Goal: Transaction & Acquisition: Book appointment/travel/reservation

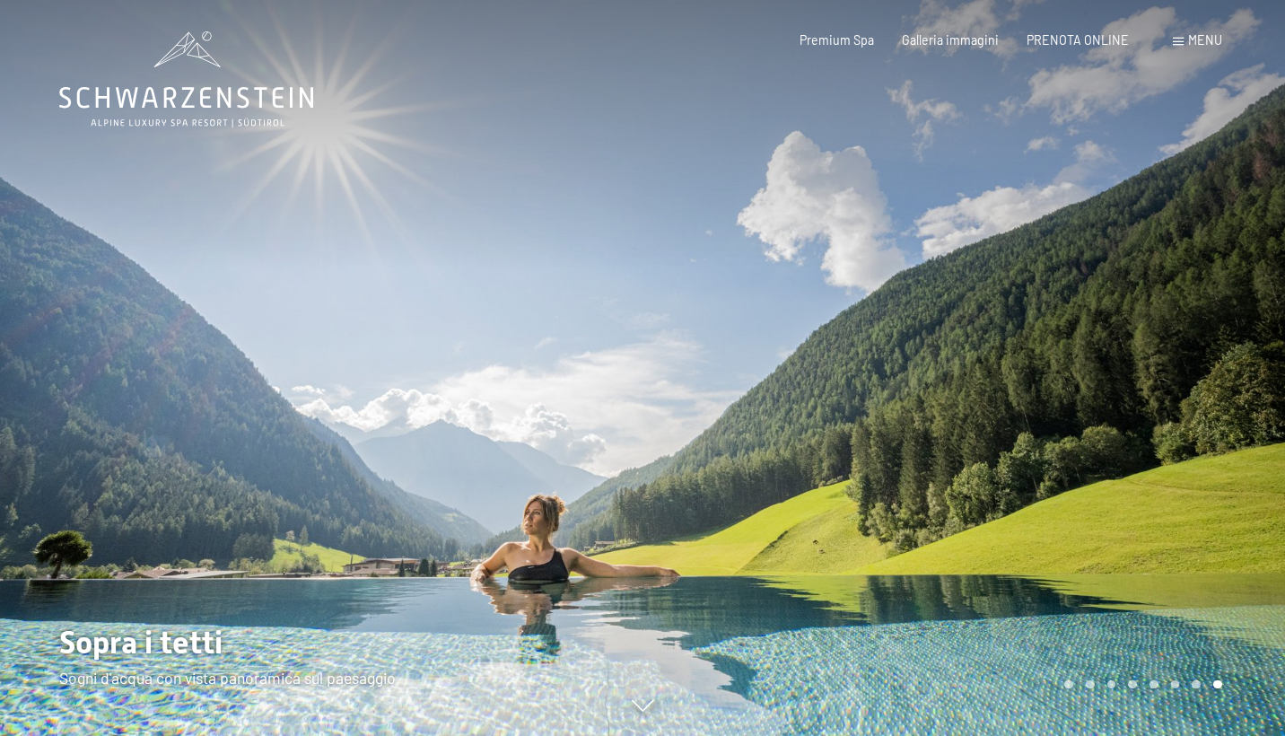
click at [760, 373] on div at bounding box center [964, 368] width 643 height 736
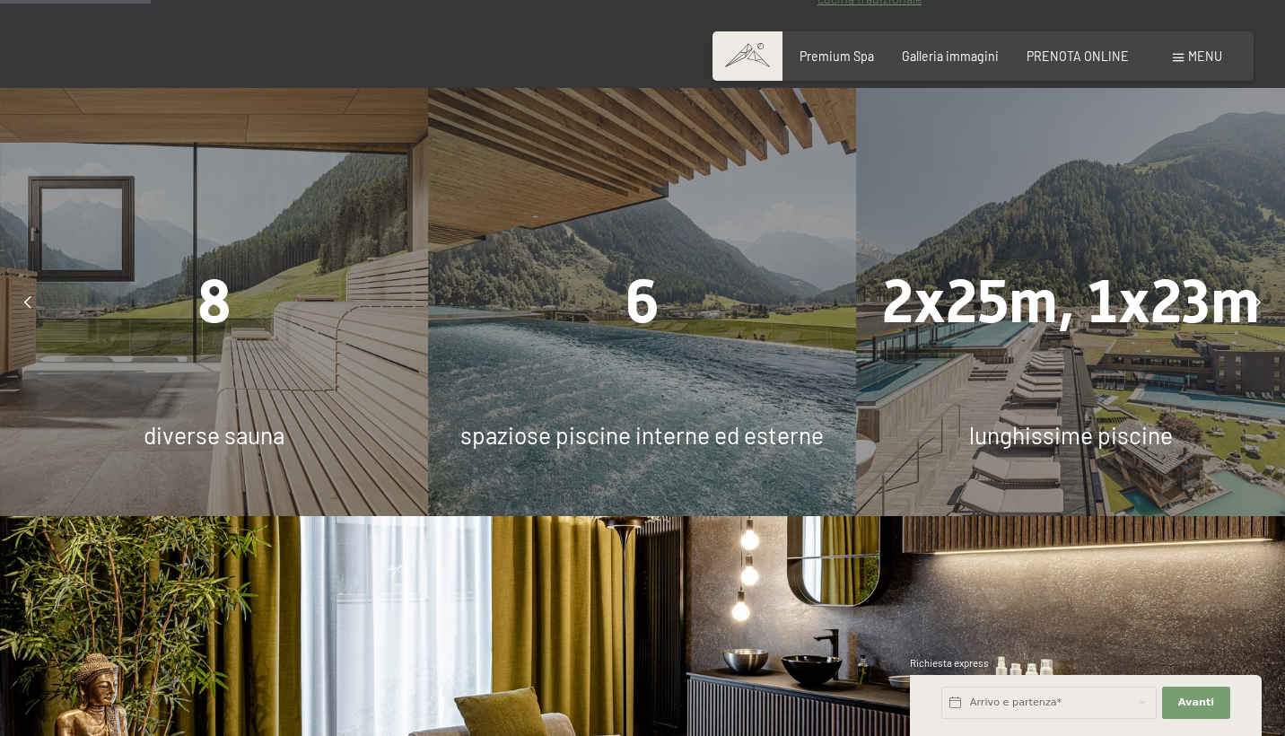
scroll to position [1154, 0]
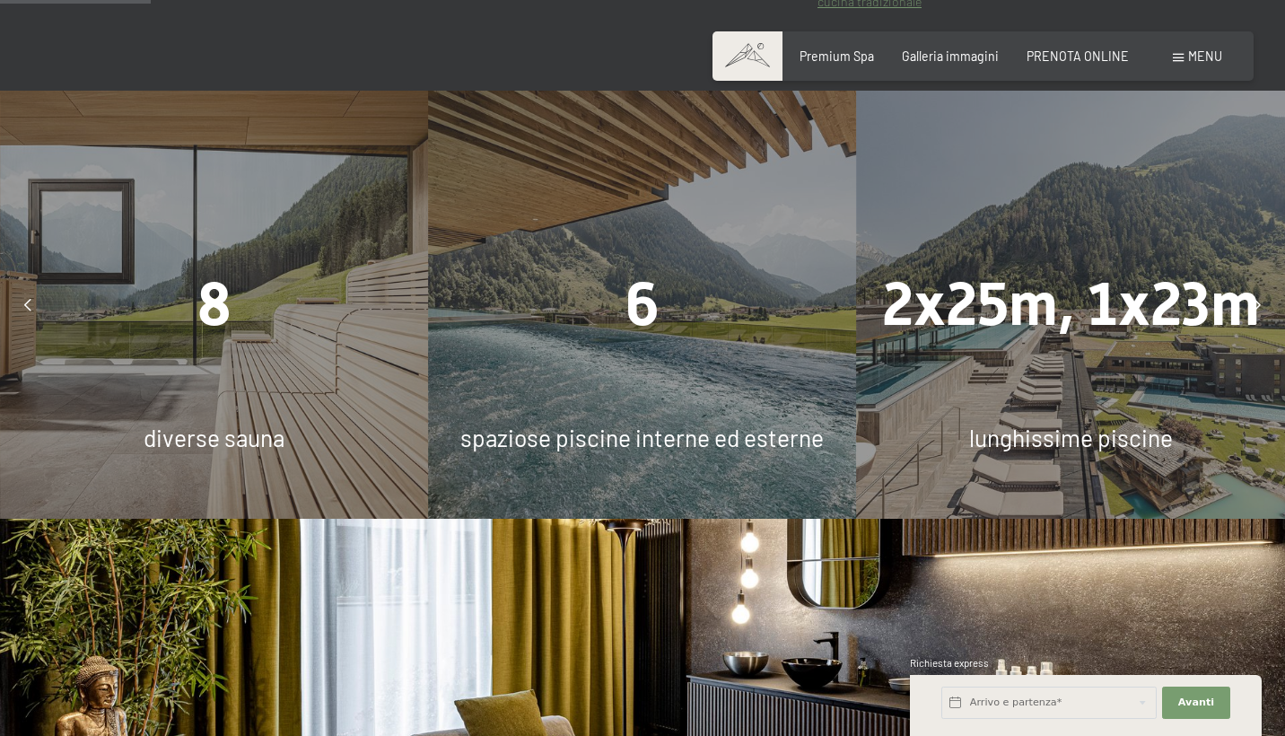
click at [1263, 285] on div at bounding box center [1257, 304] width 39 height 39
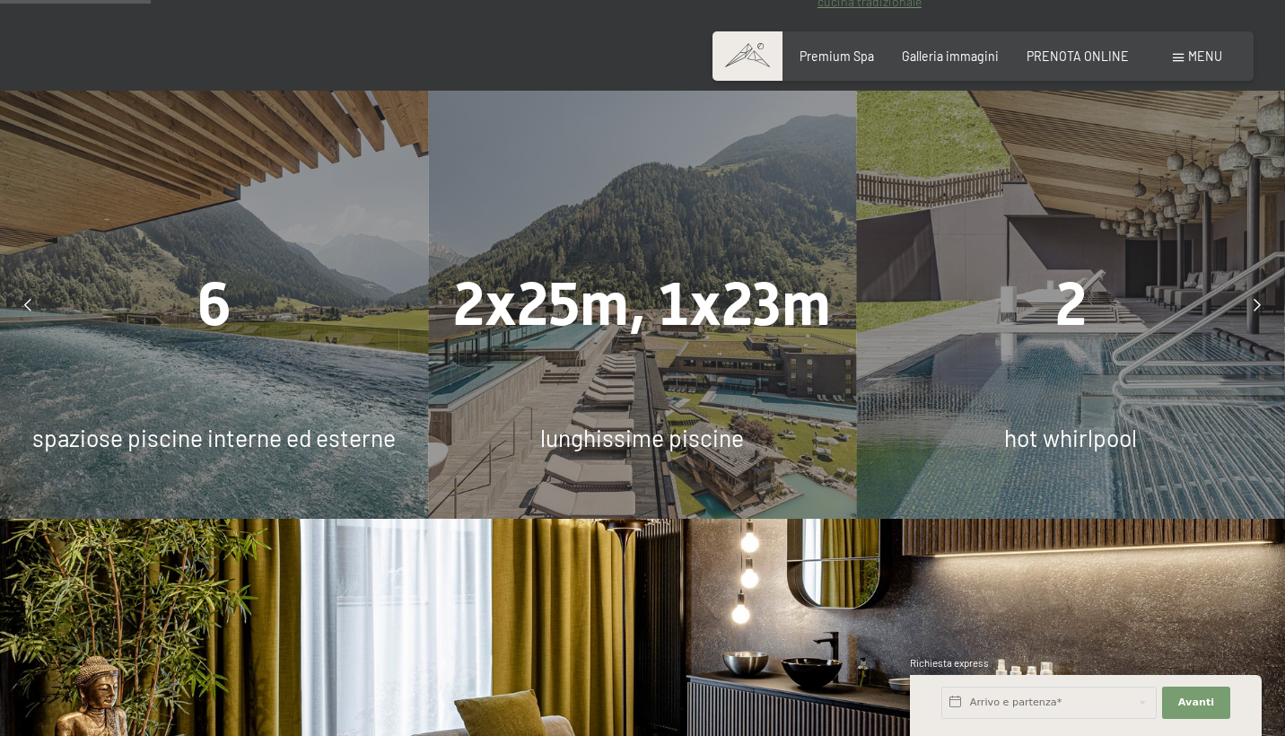
click at [1263, 285] on div at bounding box center [1257, 304] width 39 height 39
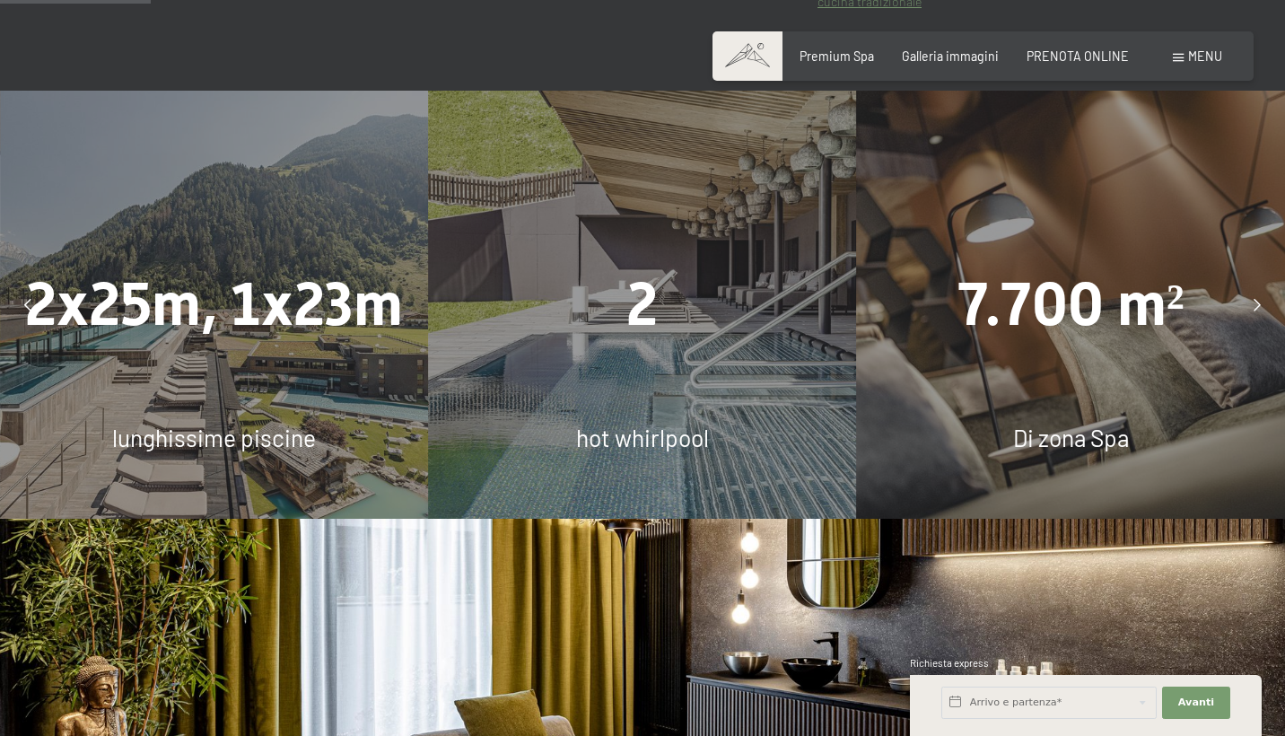
click at [1263, 285] on div at bounding box center [1257, 304] width 39 height 39
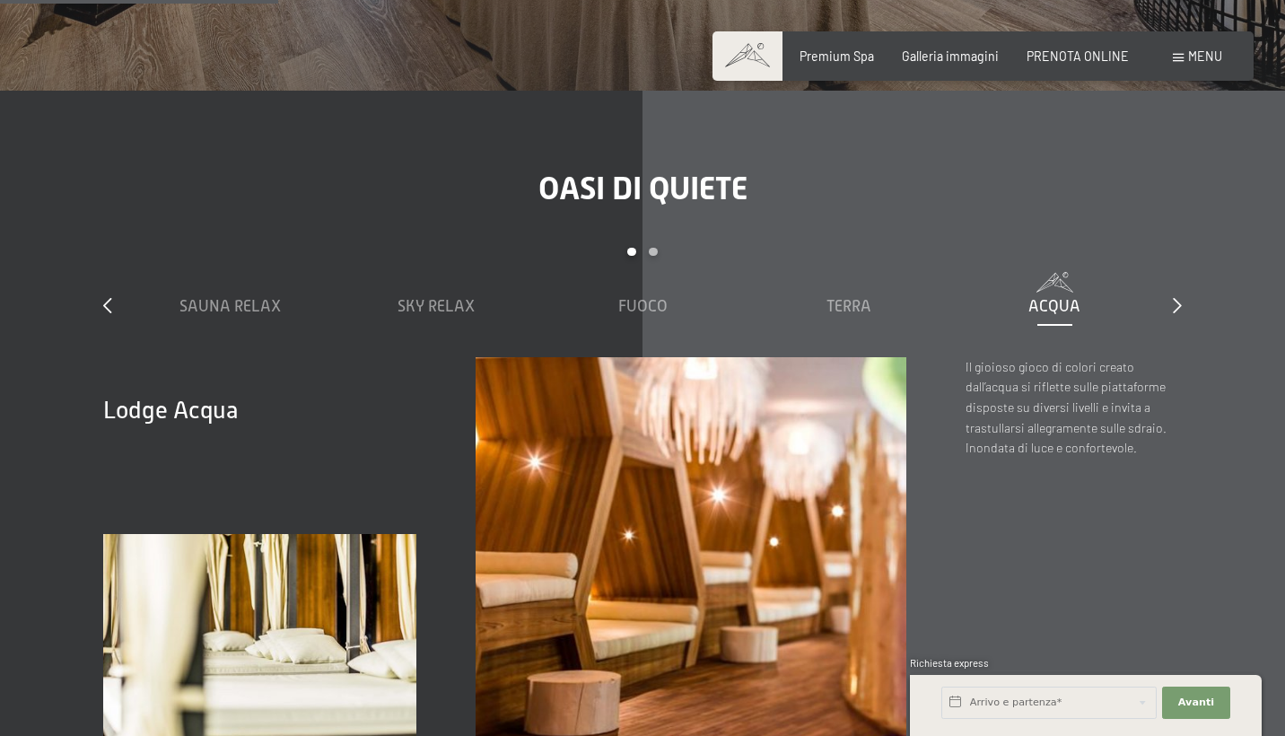
scroll to position [2135, 0]
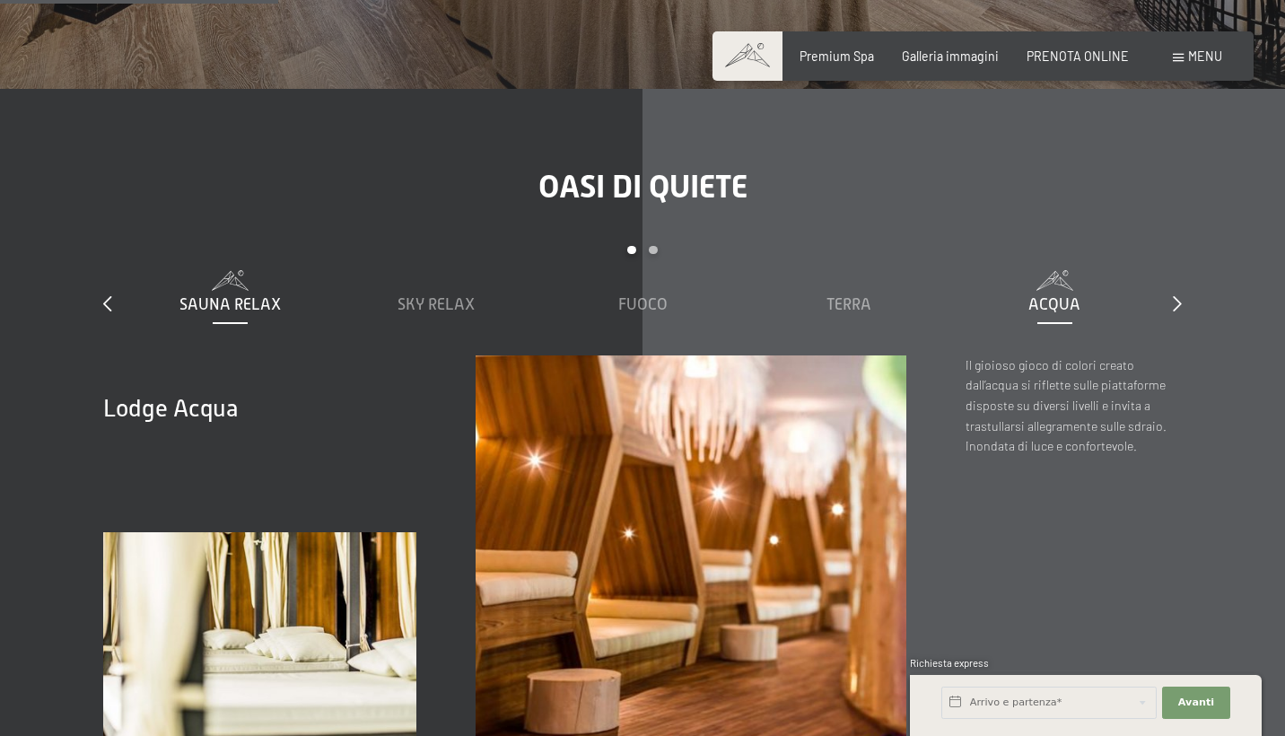
click at [202, 295] on span "Sauna relax" at bounding box center [230, 304] width 101 height 18
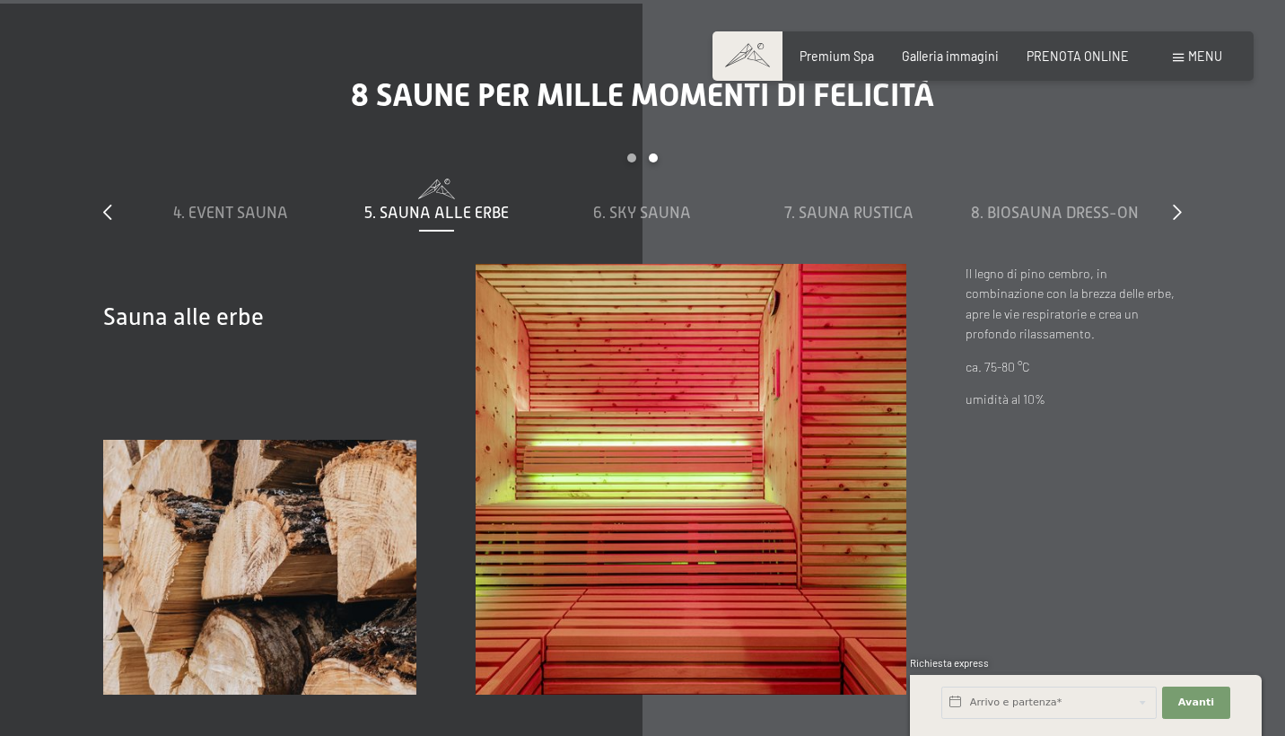
scroll to position [5102, 0]
click at [105, 204] on icon at bounding box center [107, 212] width 9 height 16
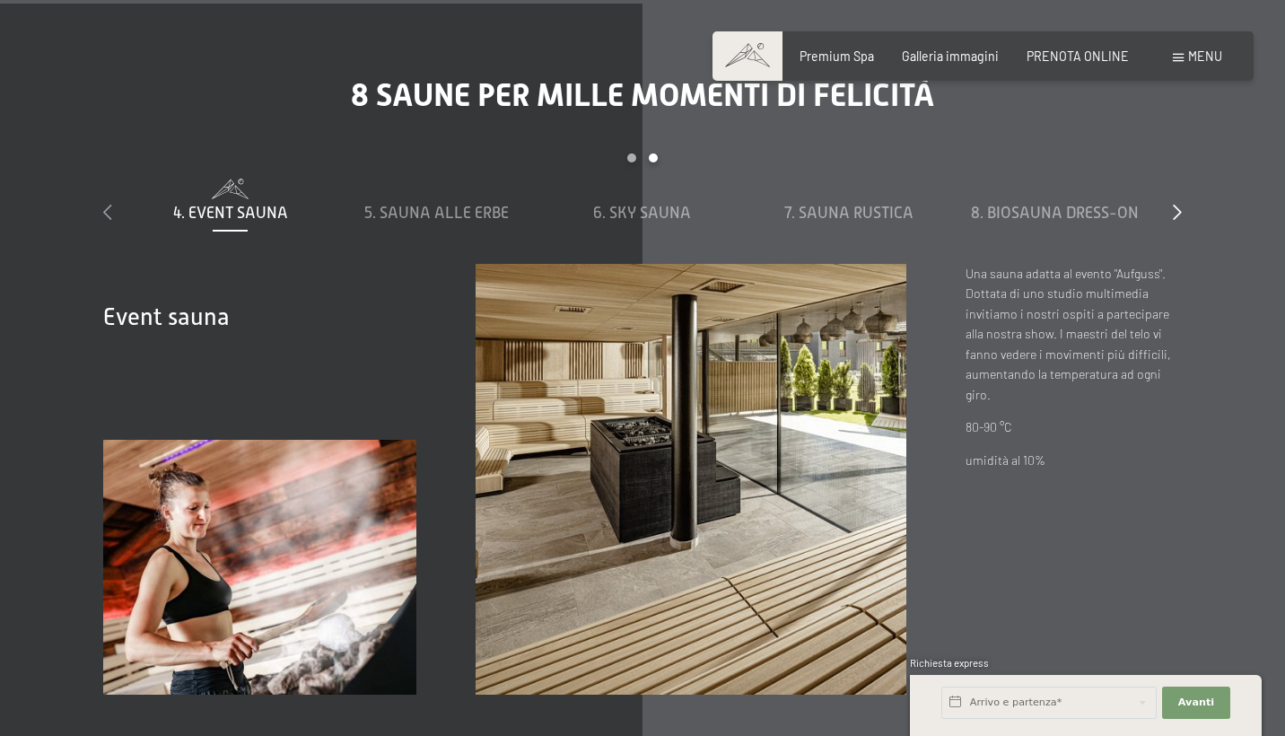
click at [105, 204] on icon at bounding box center [107, 212] width 9 height 16
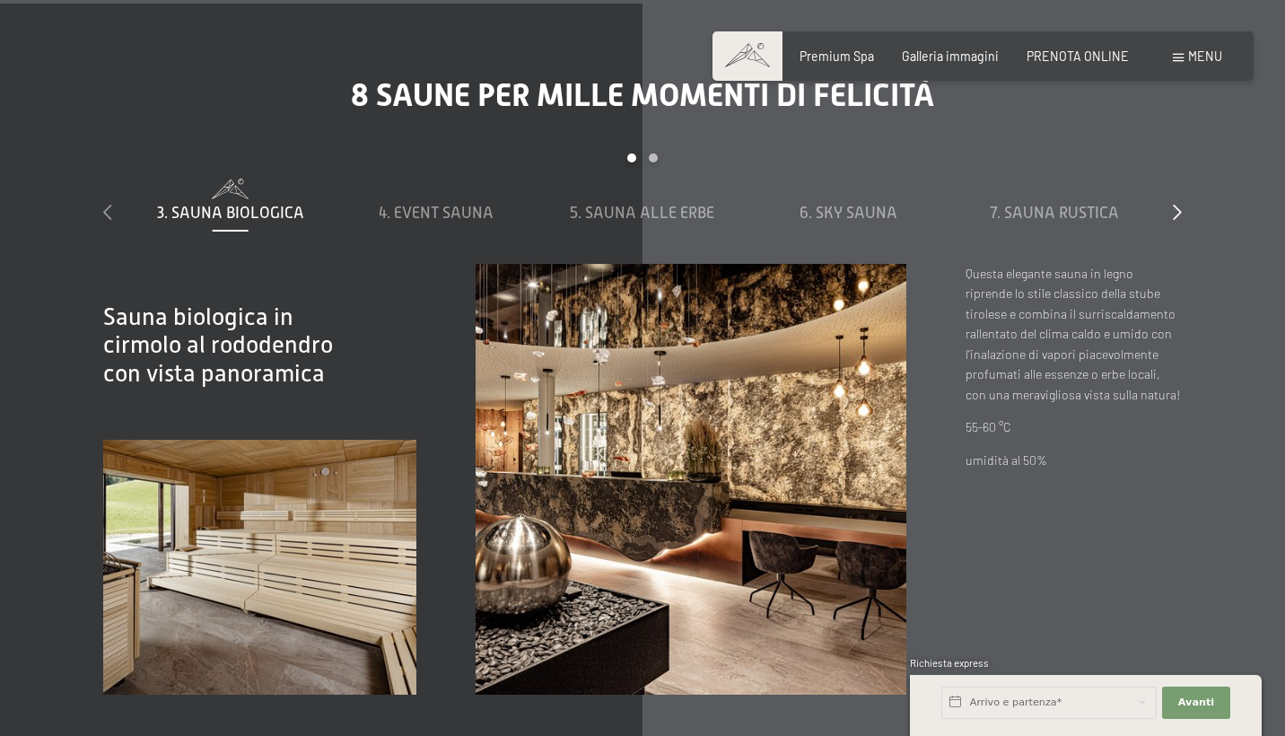
click at [105, 204] on icon at bounding box center [107, 212] width 9 height 16
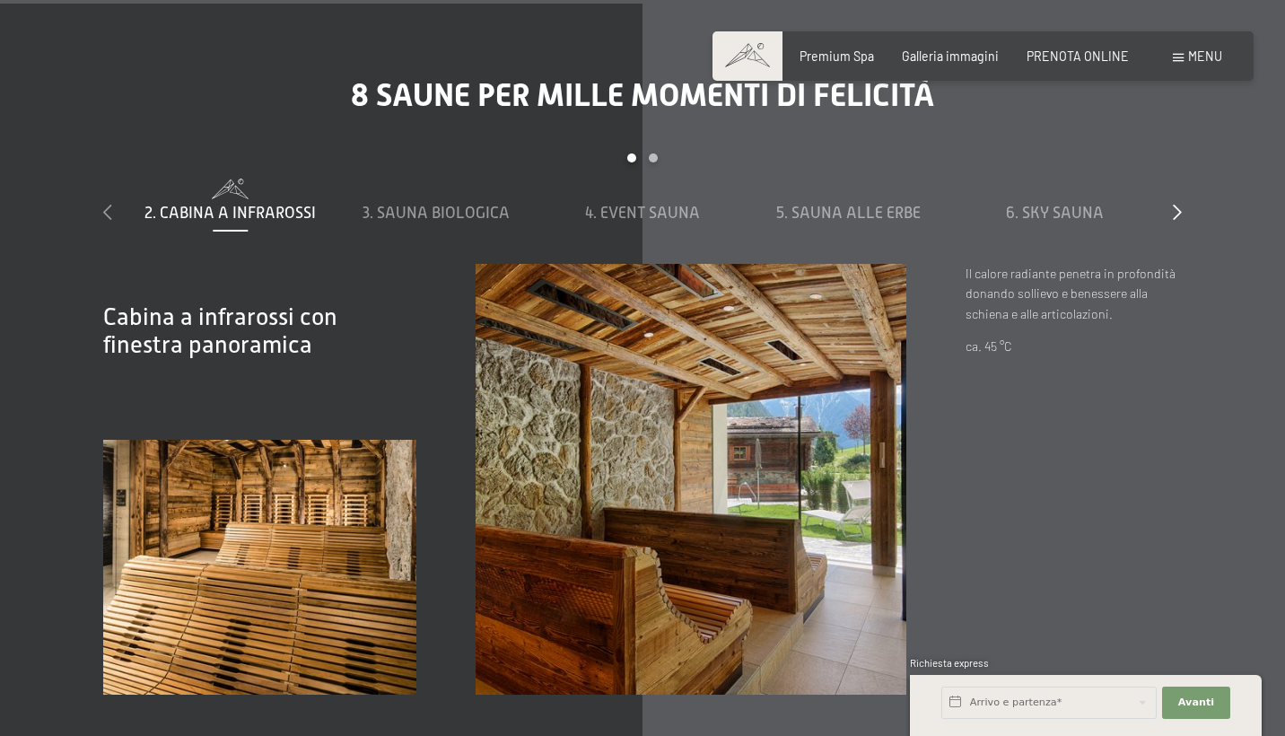
click at [105, 204] on icon at bounding box center [107, 212] width 9 height 16
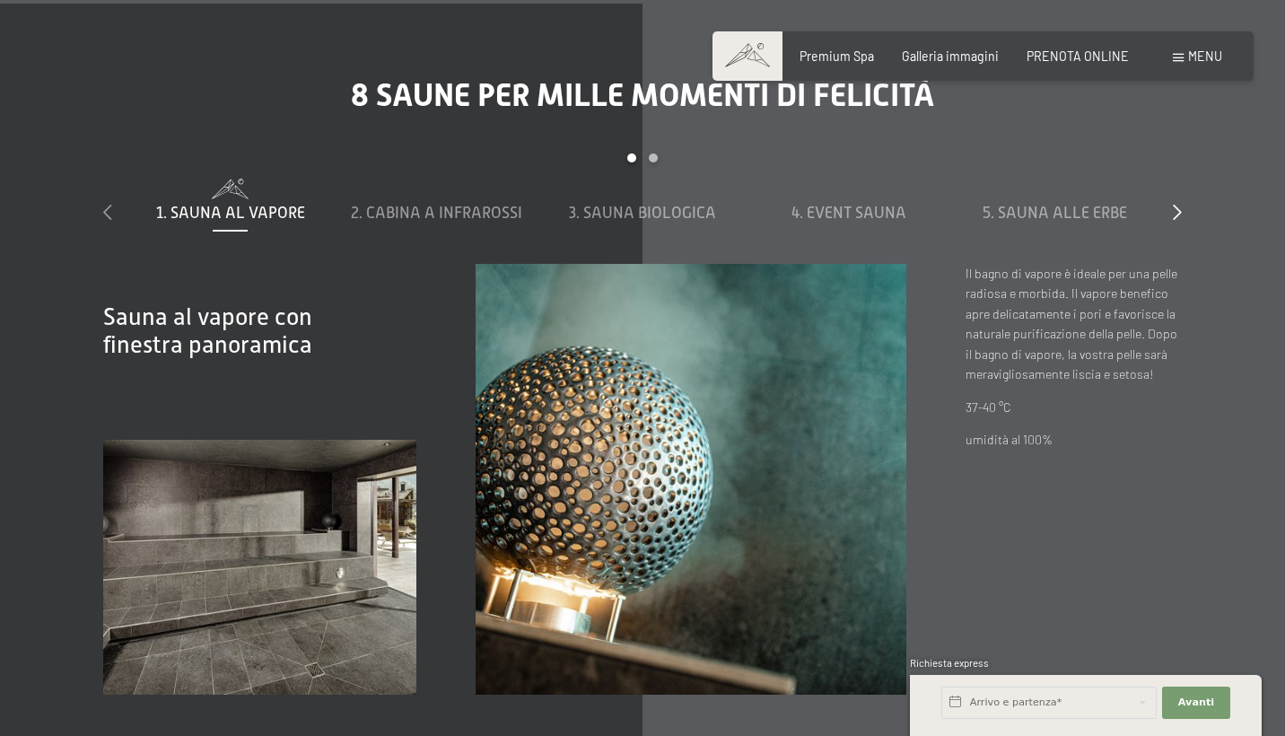
click at [105, 204] on icon at bounding box center [107, 212] width 9 height 16
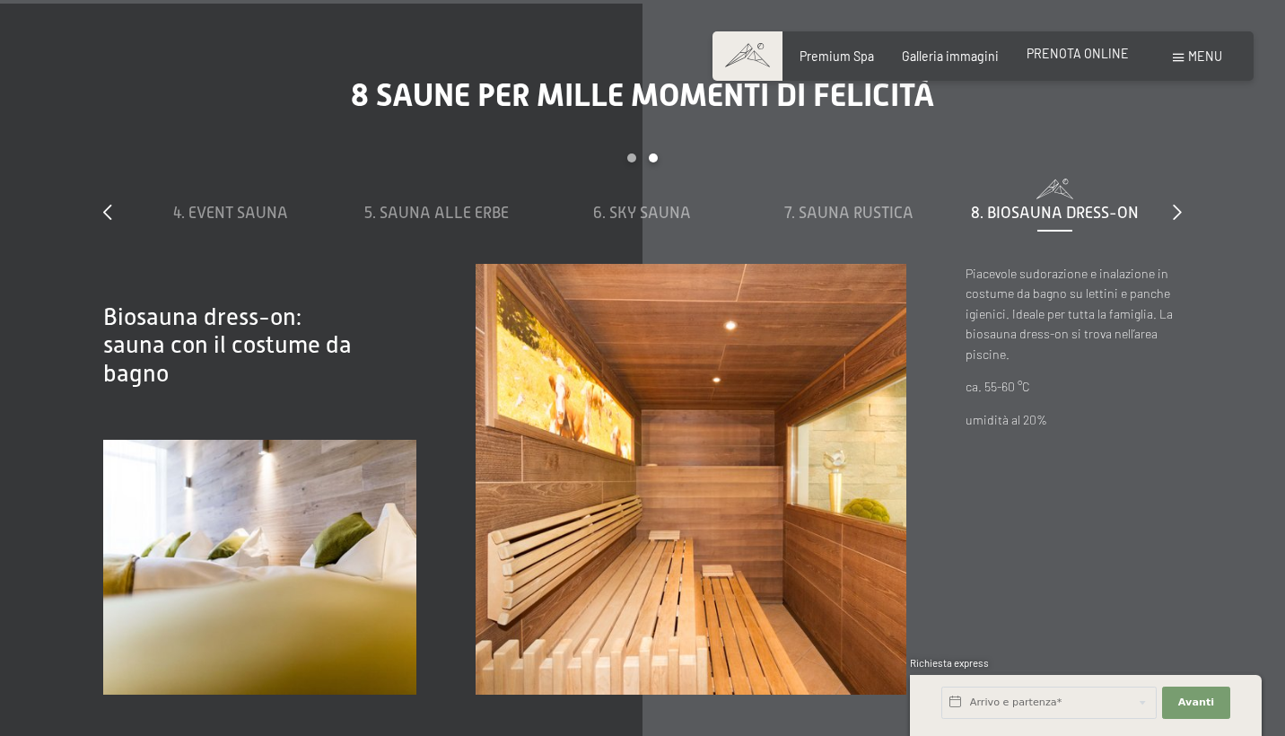
click at [1075, 56] on span "PRENOTA ONLINE" at bounding box center [1078, 53] width 102 height 15
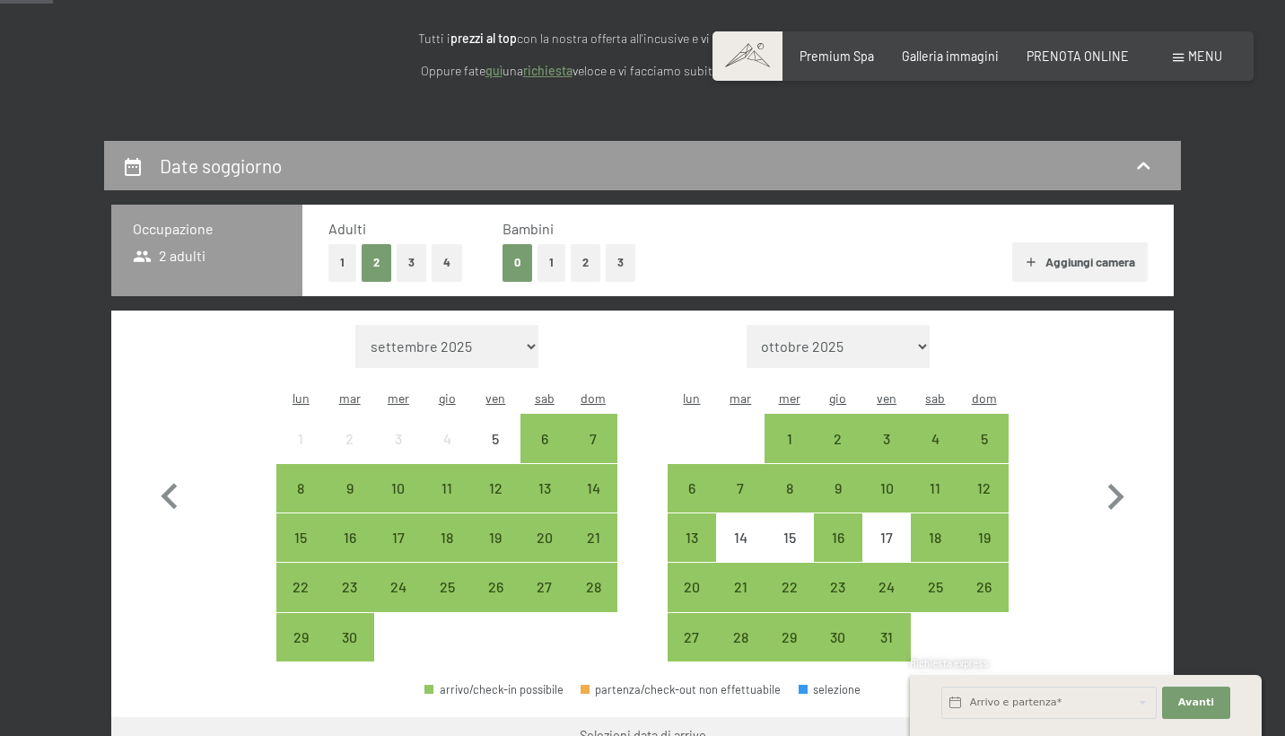
scroll to position [249, 0]
click at [248, 159] on h2 "Date soggiorno" at bounding box center [221, 165] width 122 height 22
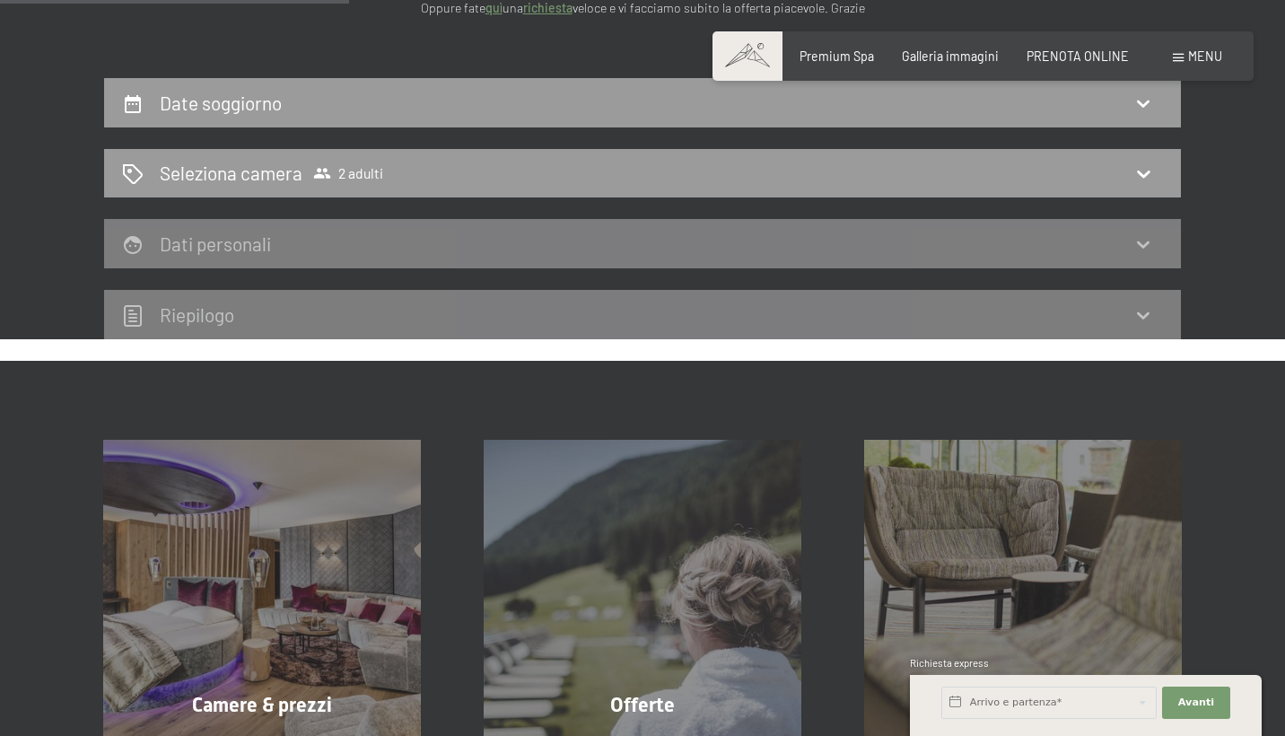
scroll to position [293, 0]
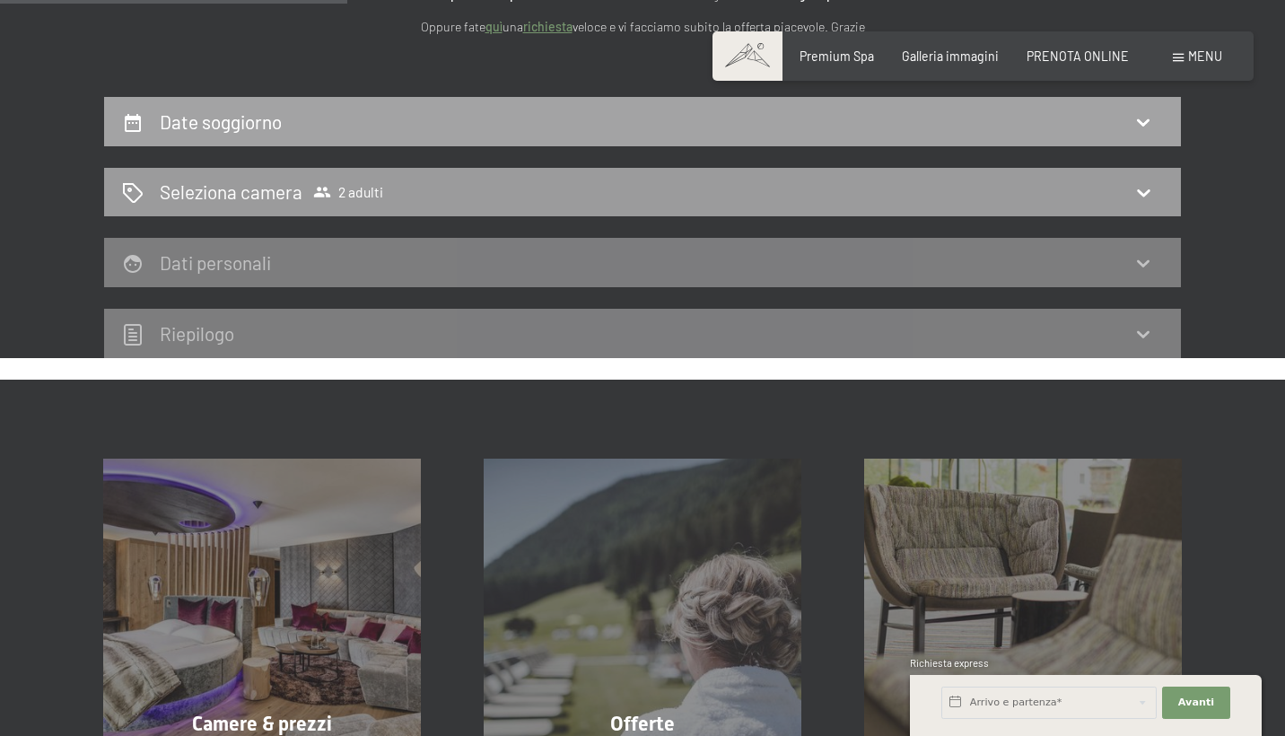
click at [296, 136] on div "Date soggiorno" at bounding box center [642, 121] width 1077 height 49
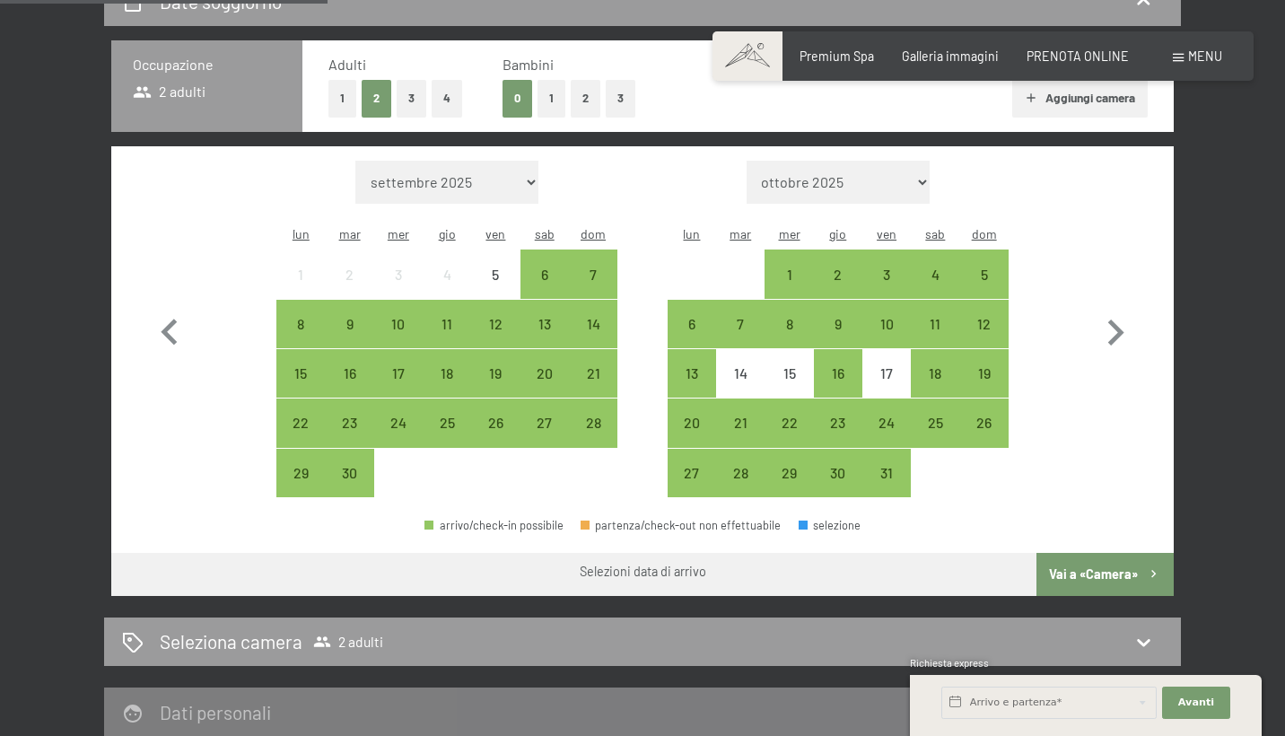
scroll to position [415, 0]
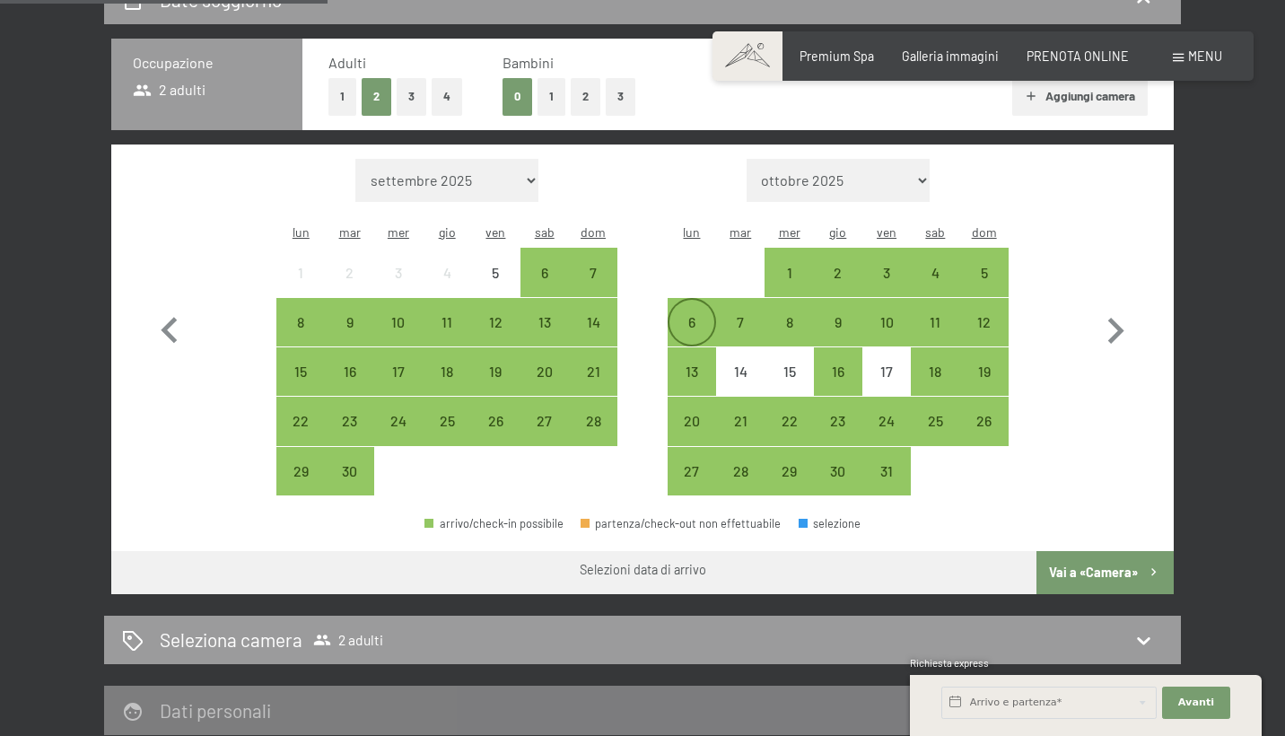
click at [700, 315] on div "6" at bounding box center [692, 337] width 45 height 45
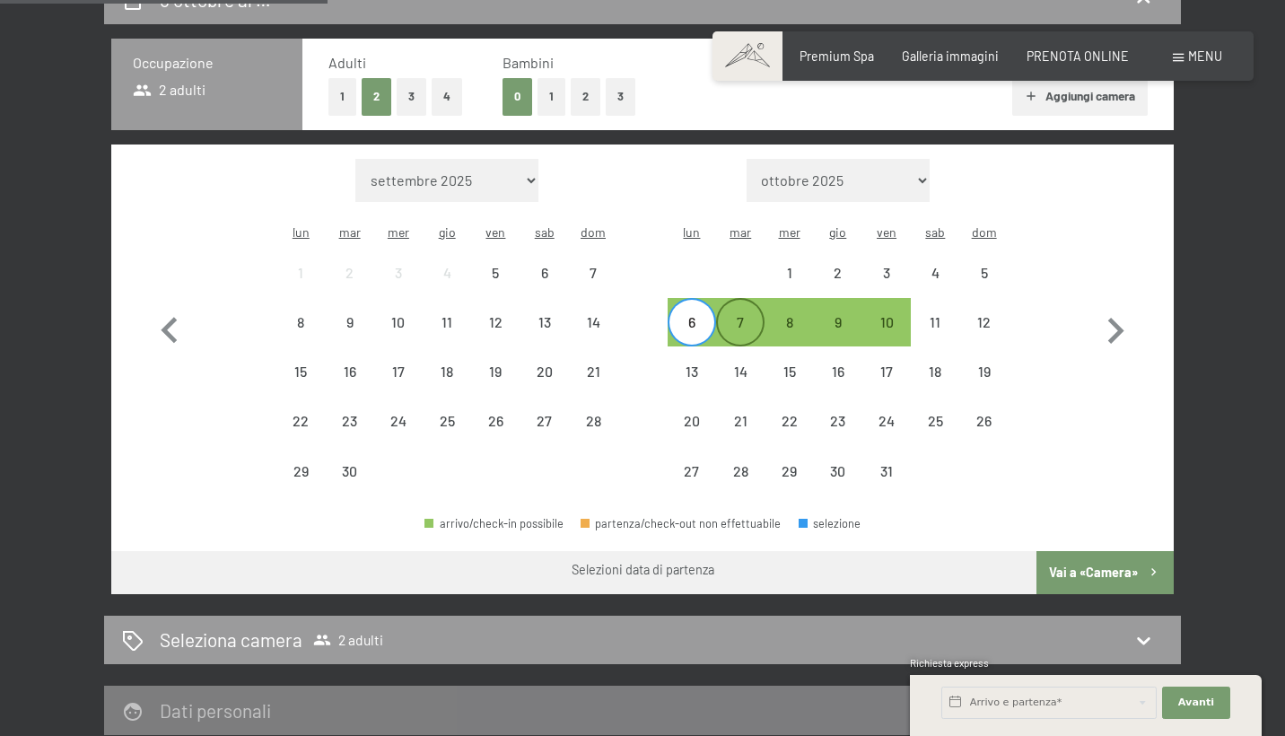
click at [733, 315] on div "7" at bounding box center [740, 337] width 45 height 45
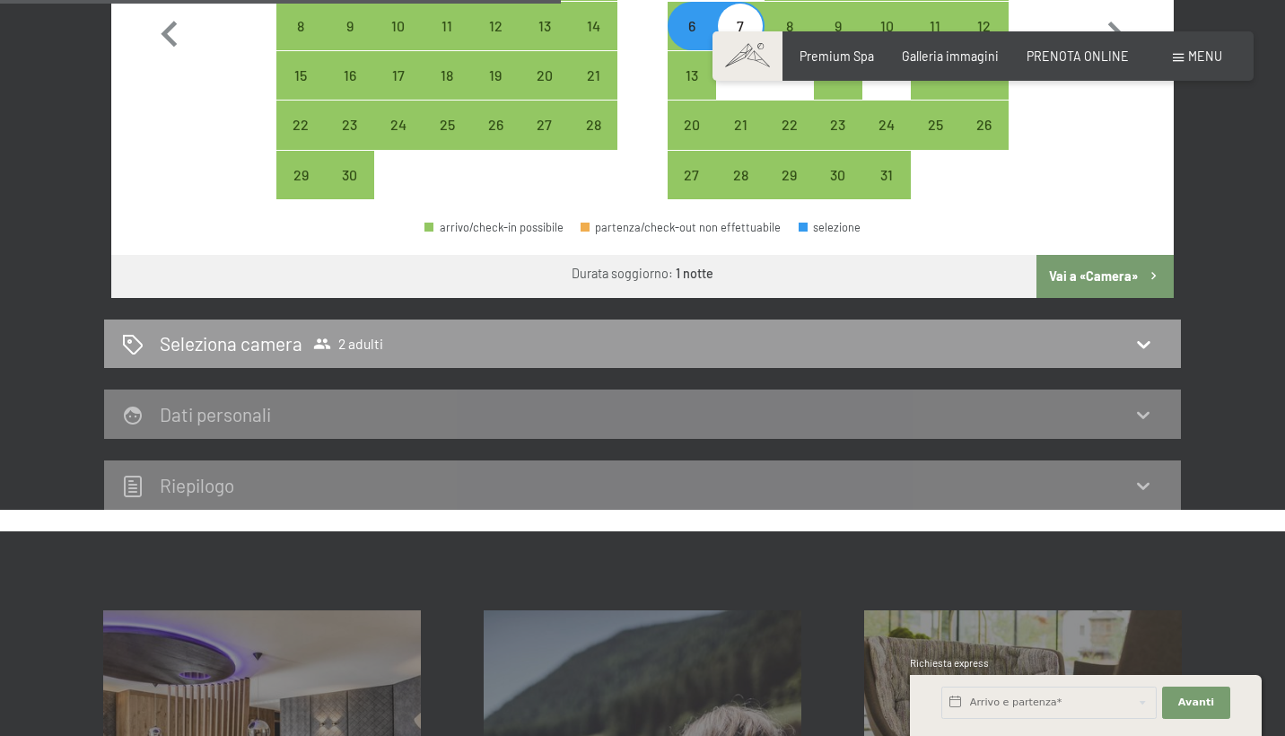
scroll to position [742, 0]
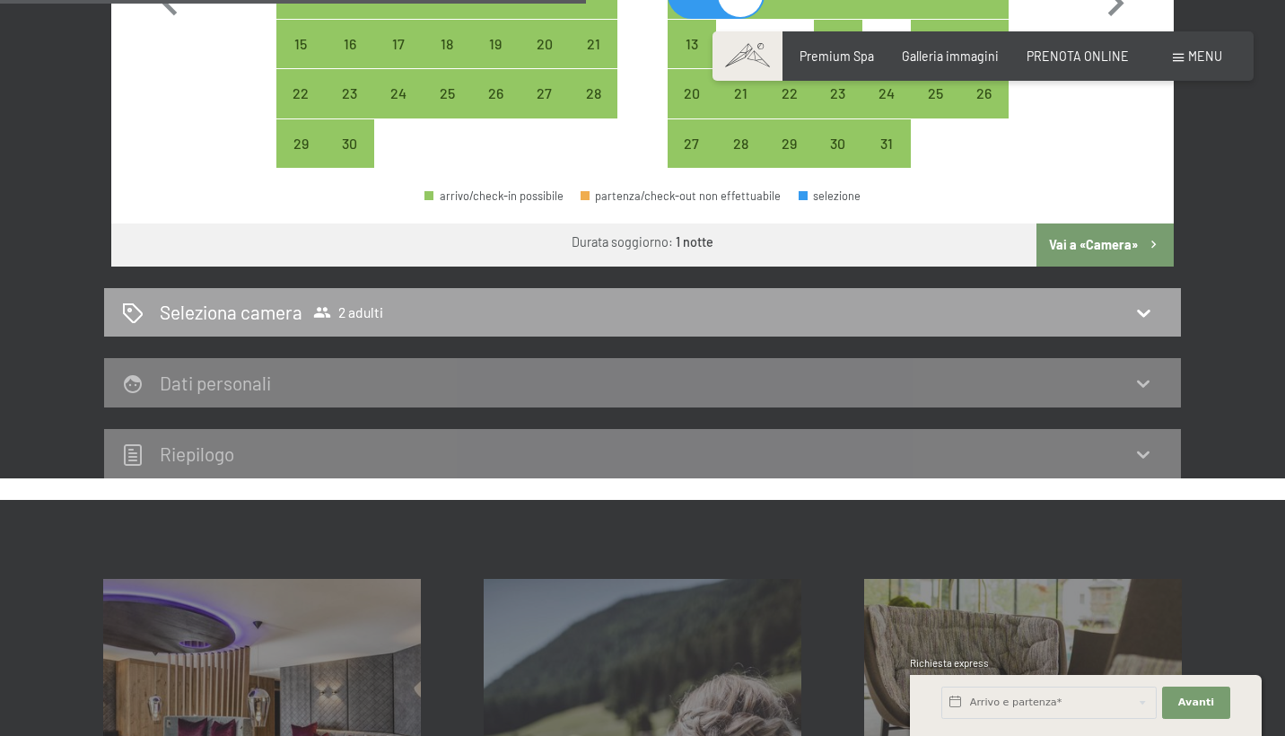
click at [473, 299] on div "Seleziona camera 2 adulti" at bounding box center [642, 312] width 1041 height 26
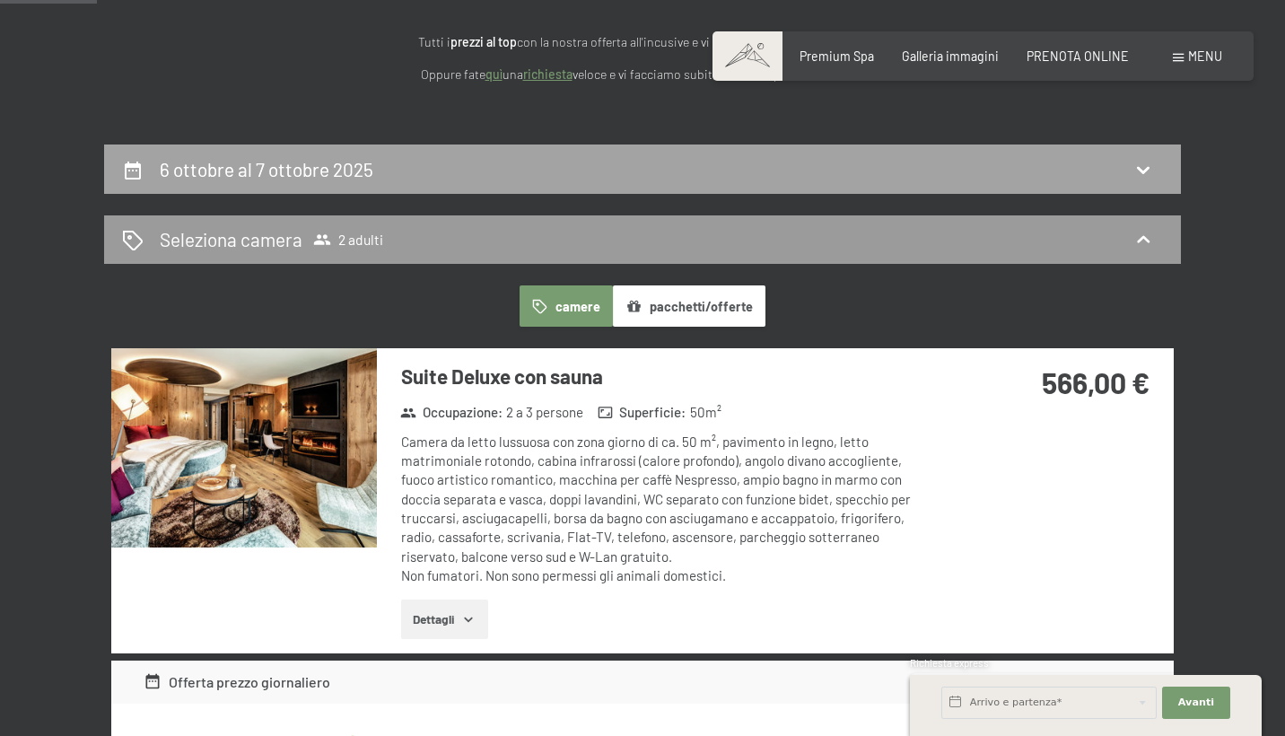
scroll to position [246, 0]
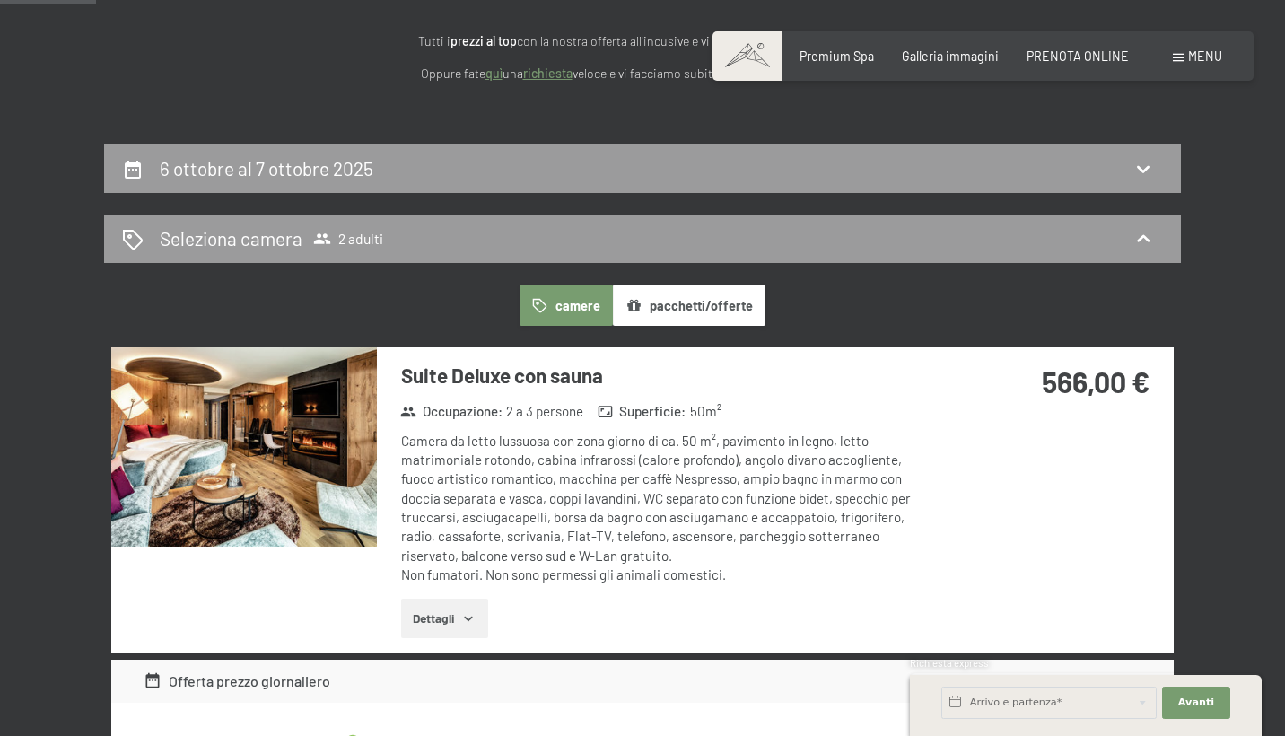
click at [575, 304] on button "camere" at bounding box center [566, 305] width 93 height 41
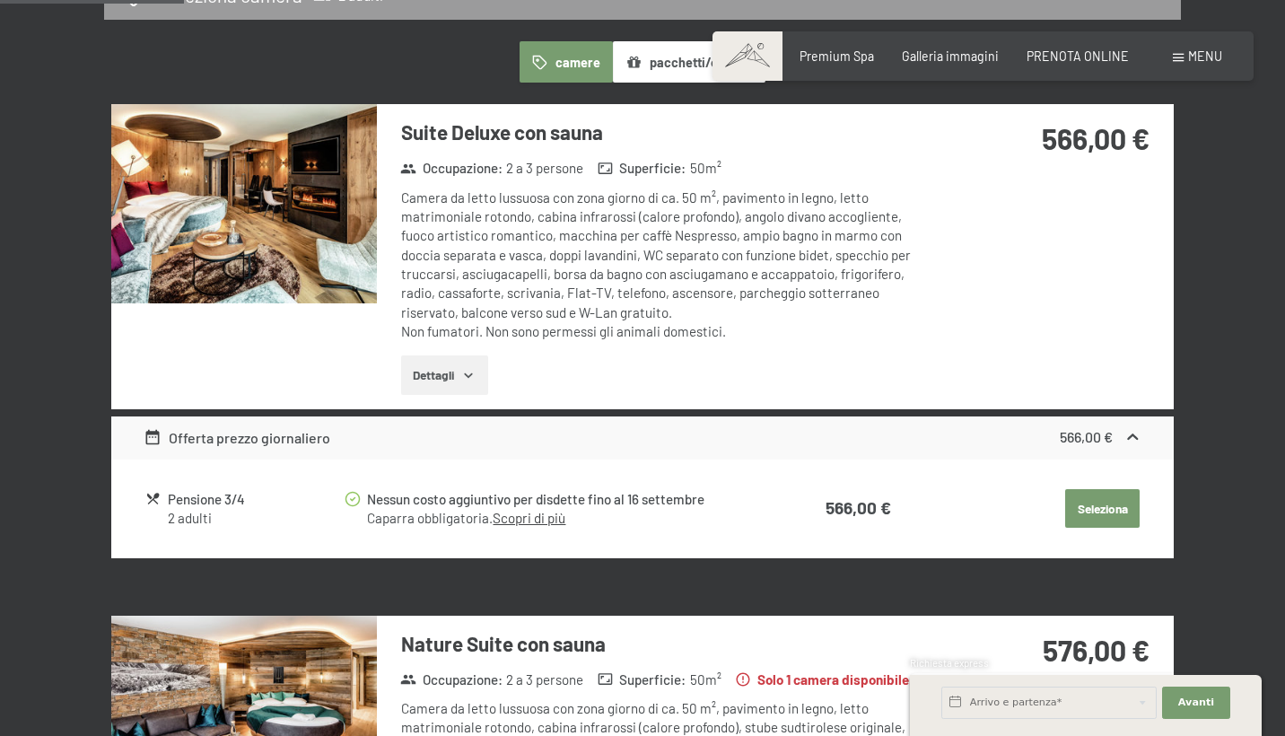
scroll to position [495, 0]
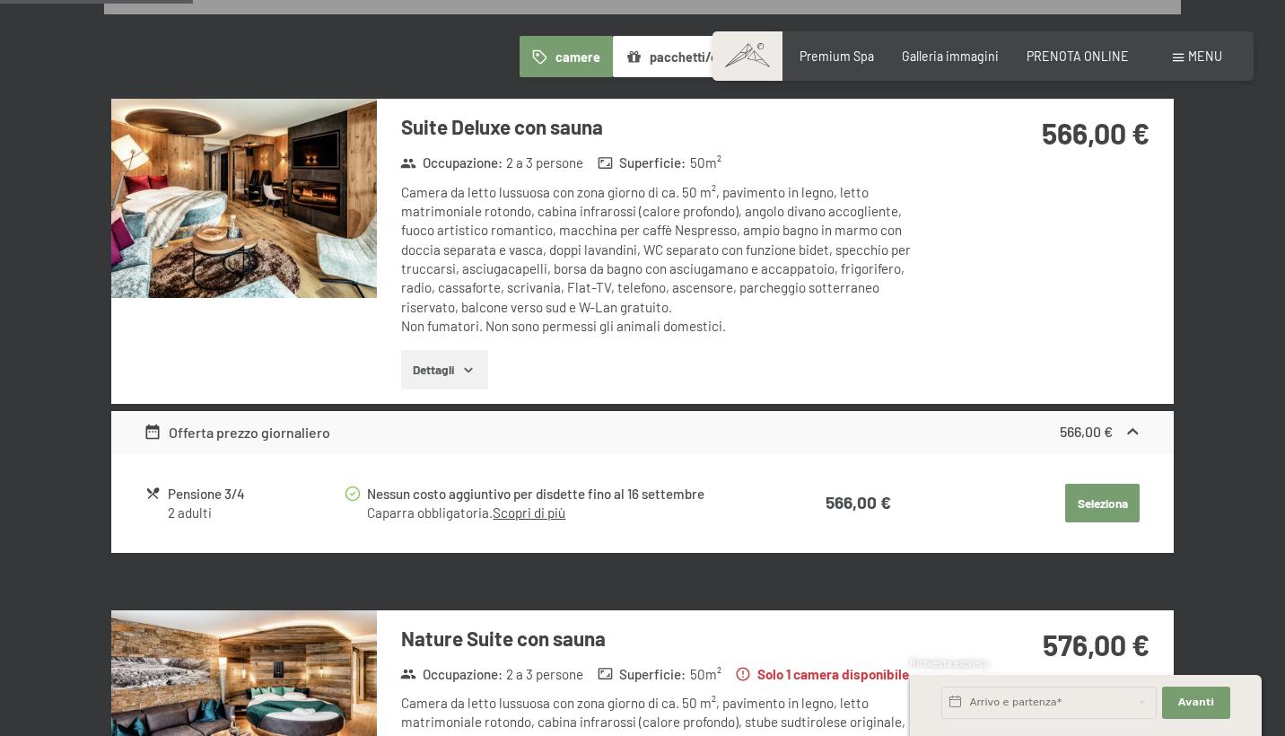
click at [469, 350] on button "Dettagli" at bounding box center [444, 369] width 87 height 39
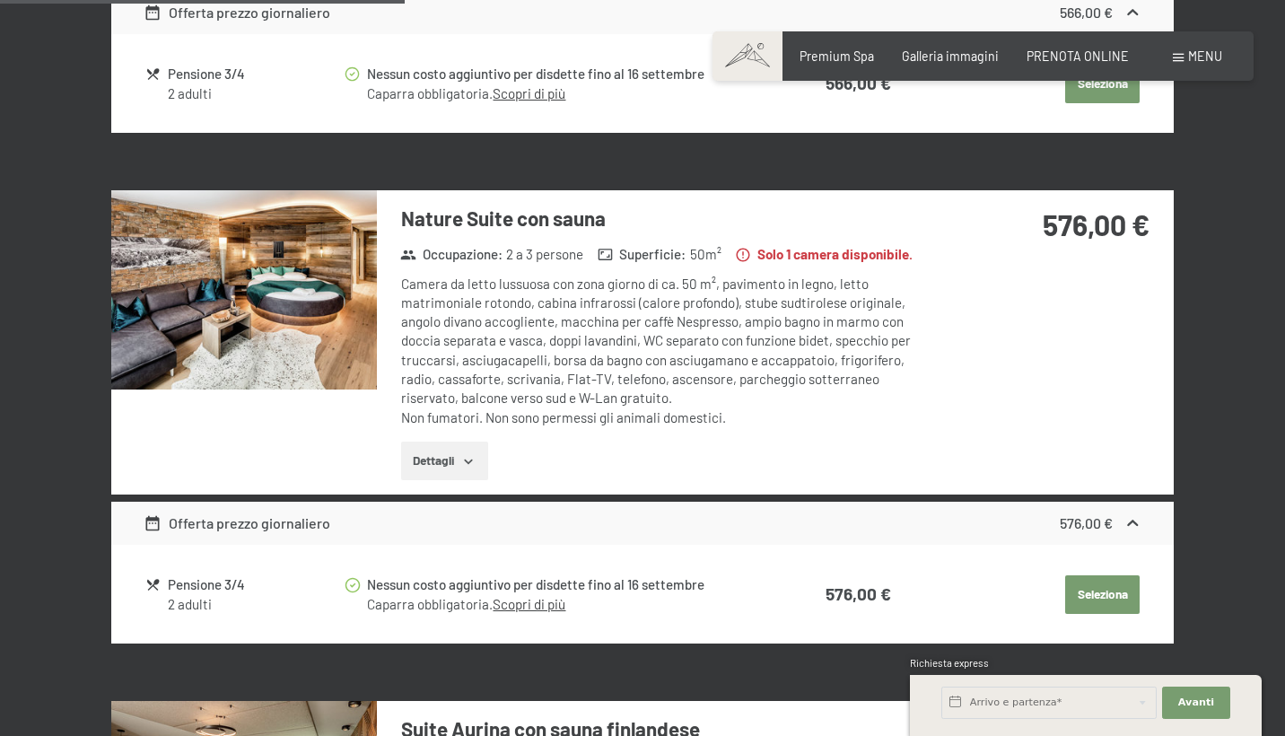
scroll to position [1161, 0]
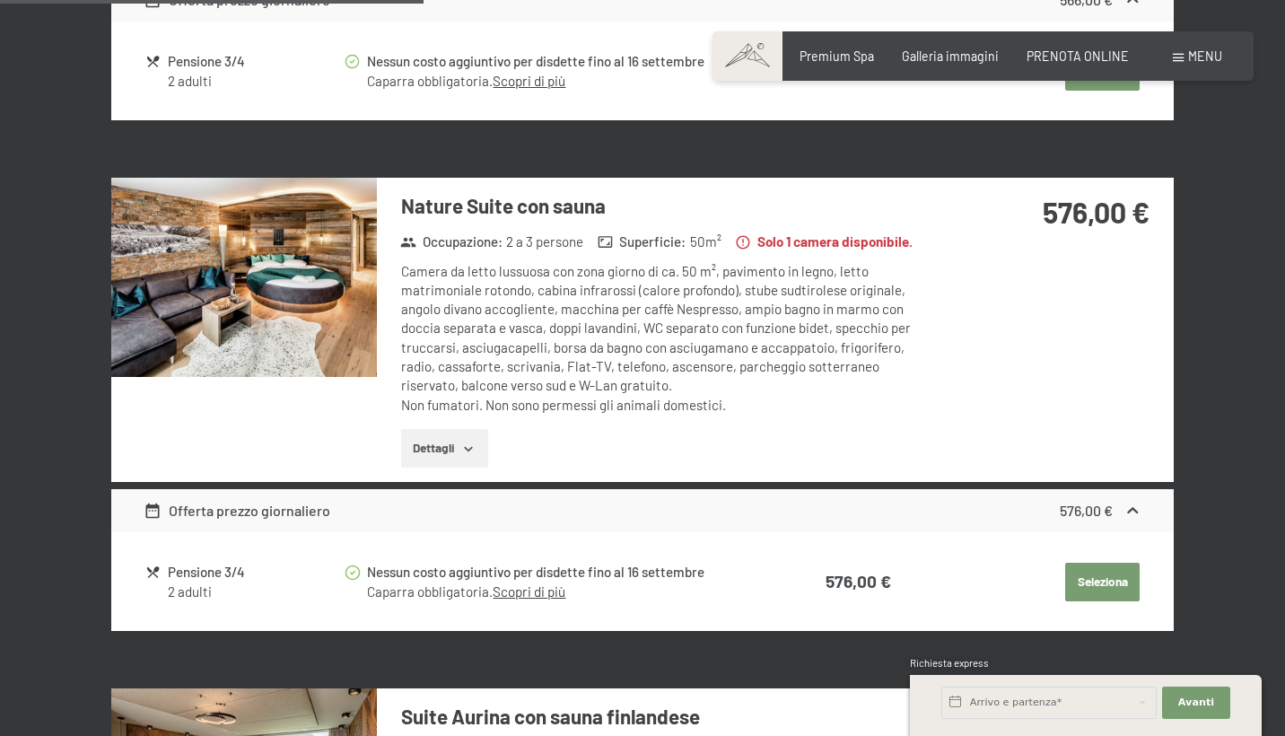
click at [415, 434] on button "Dettagli" at bounding box center [444, 448] width 87 height 39
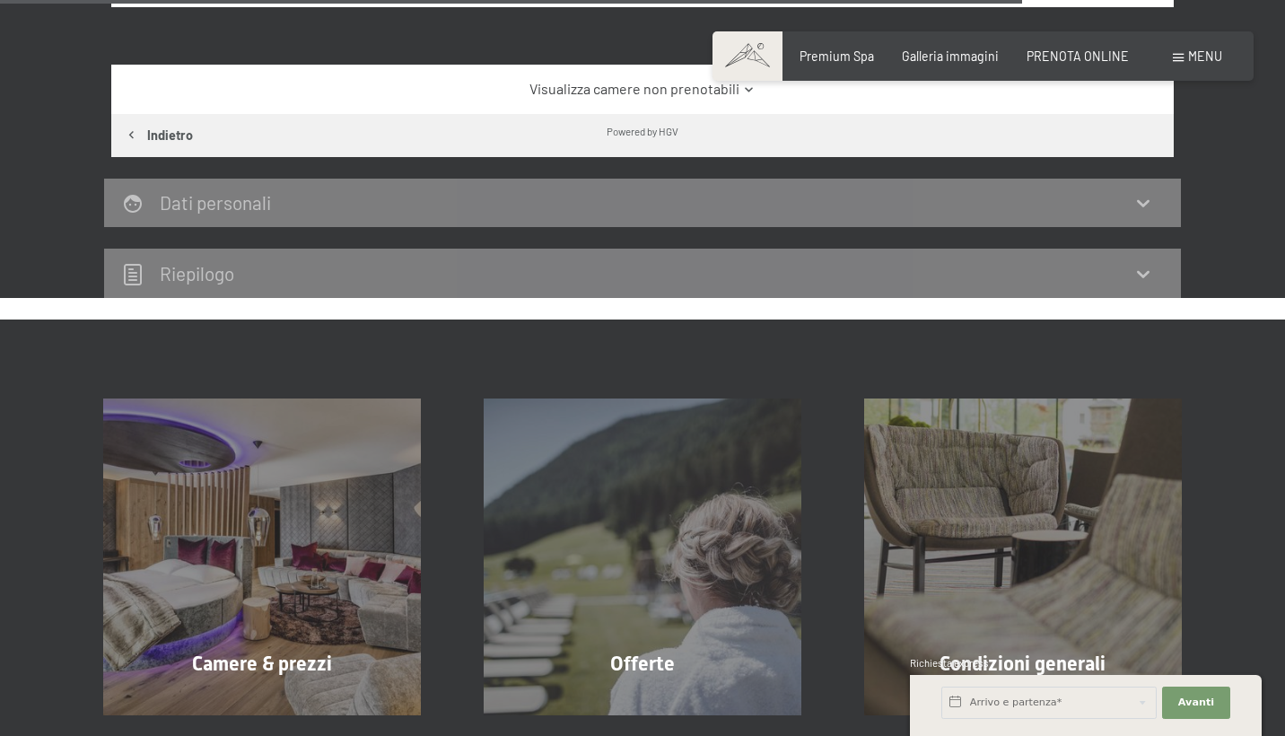
scroll to position [3026, 0]
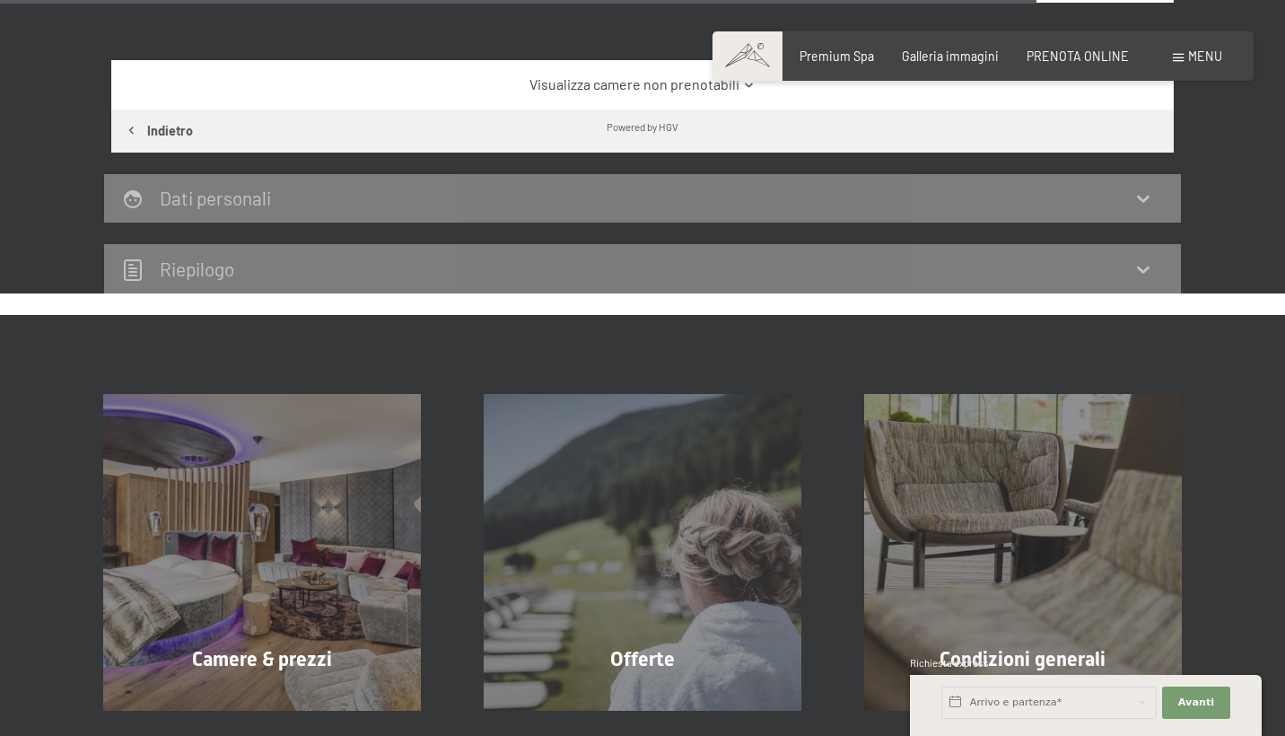
click at [981, 262] on div "Riepilogo" at bounding box center [642, 269] width 1041 height 26
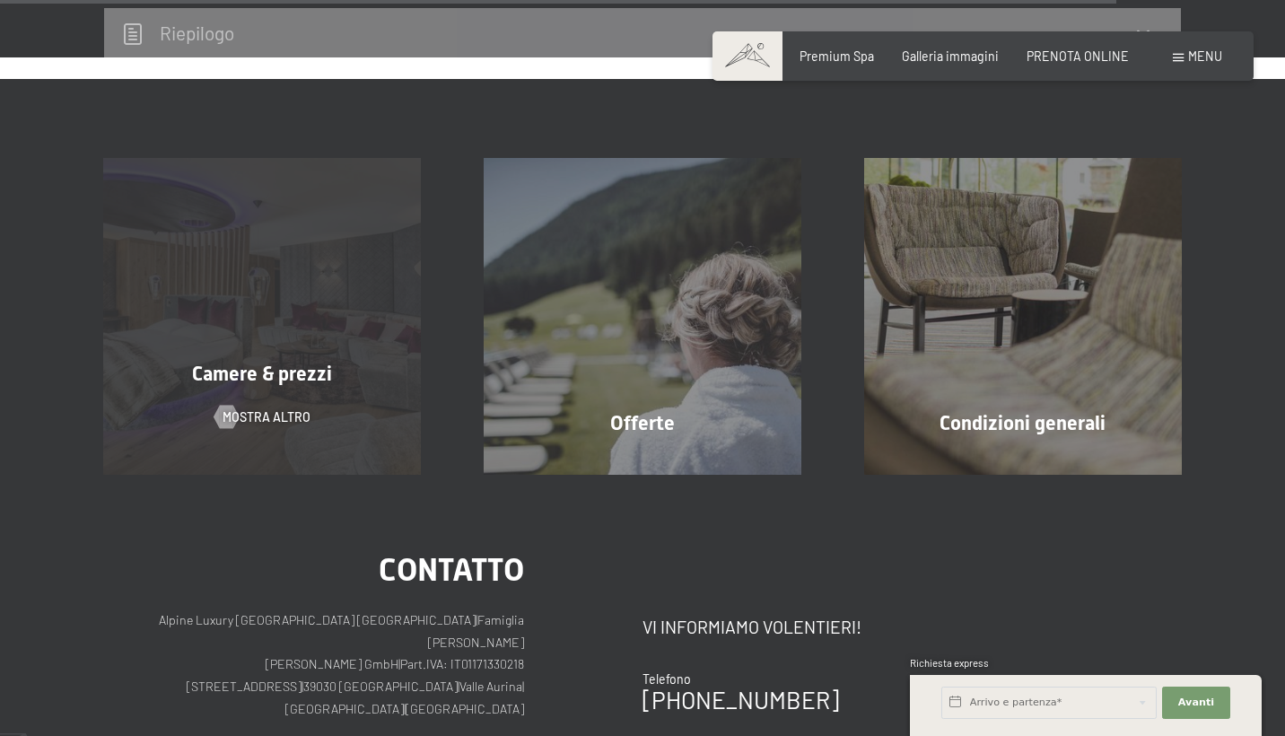
scroll to position [3264, 0]
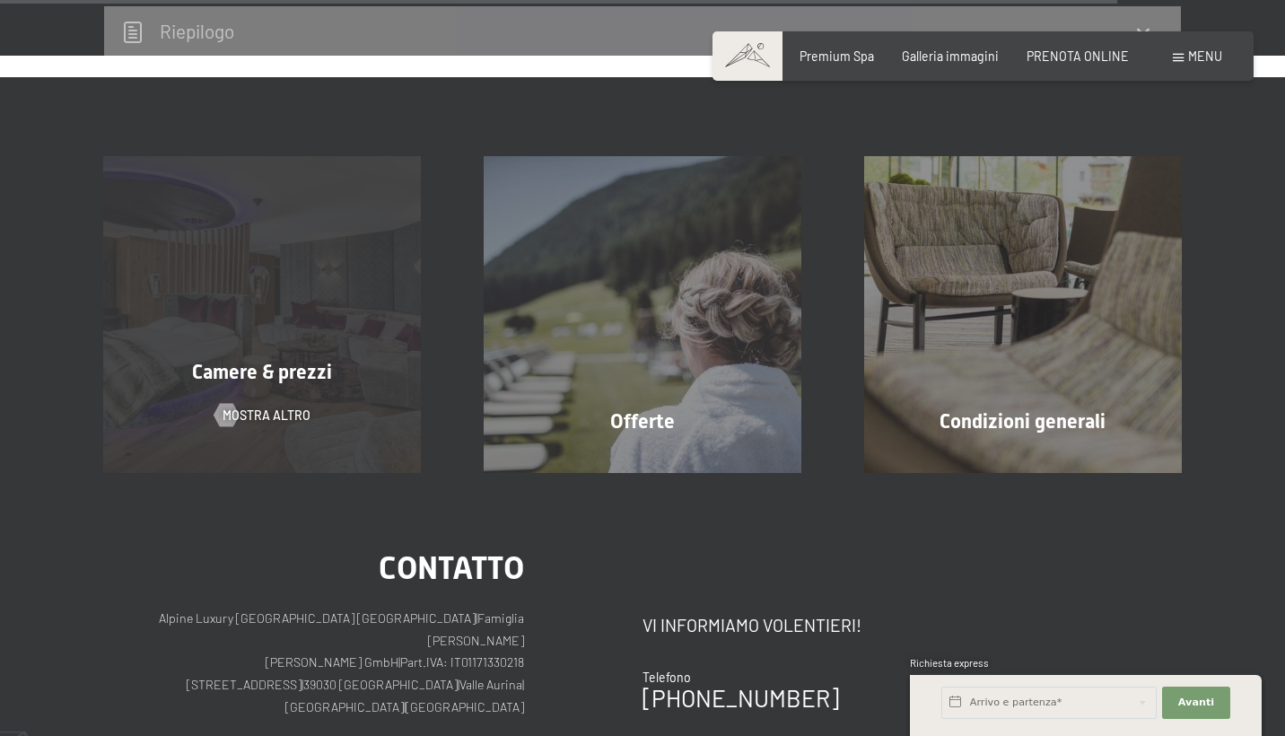
click at [276, 394] on div "Camere & prezzi mostra altro" at bounding box center [262, 314] width 381 height 317
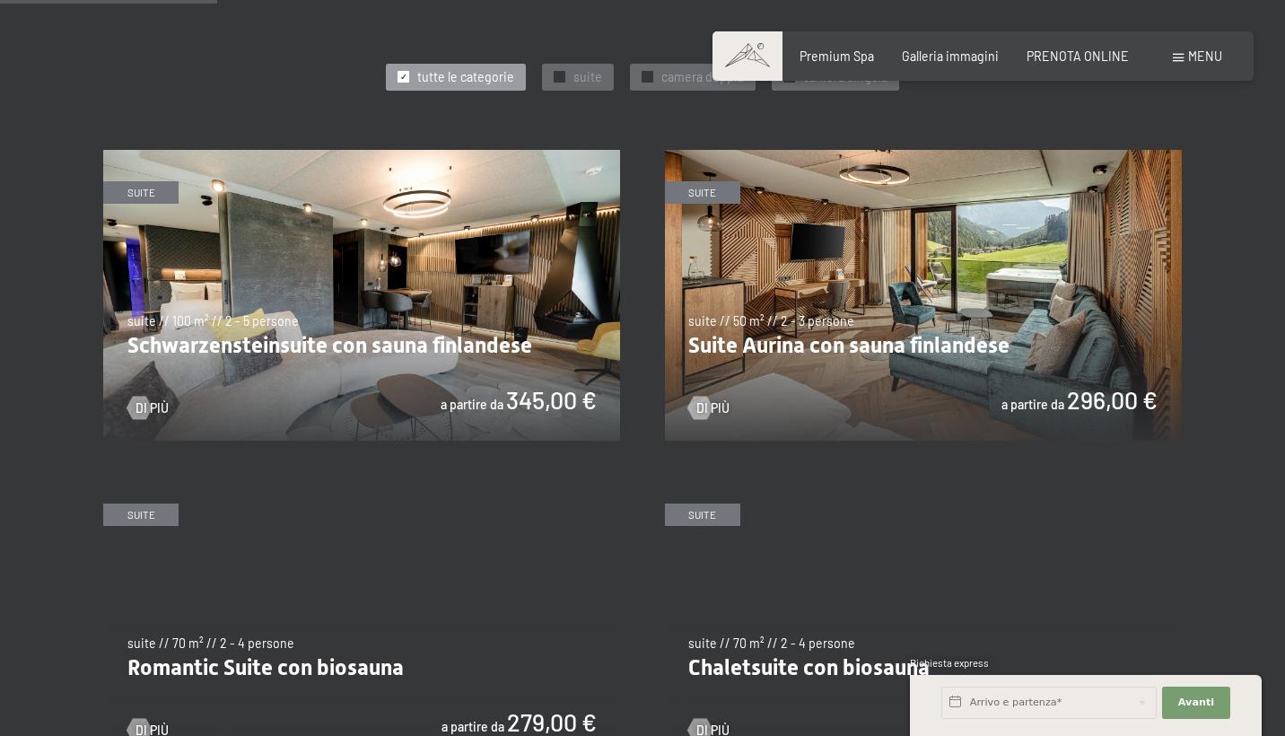
scroll to position [838, 0]
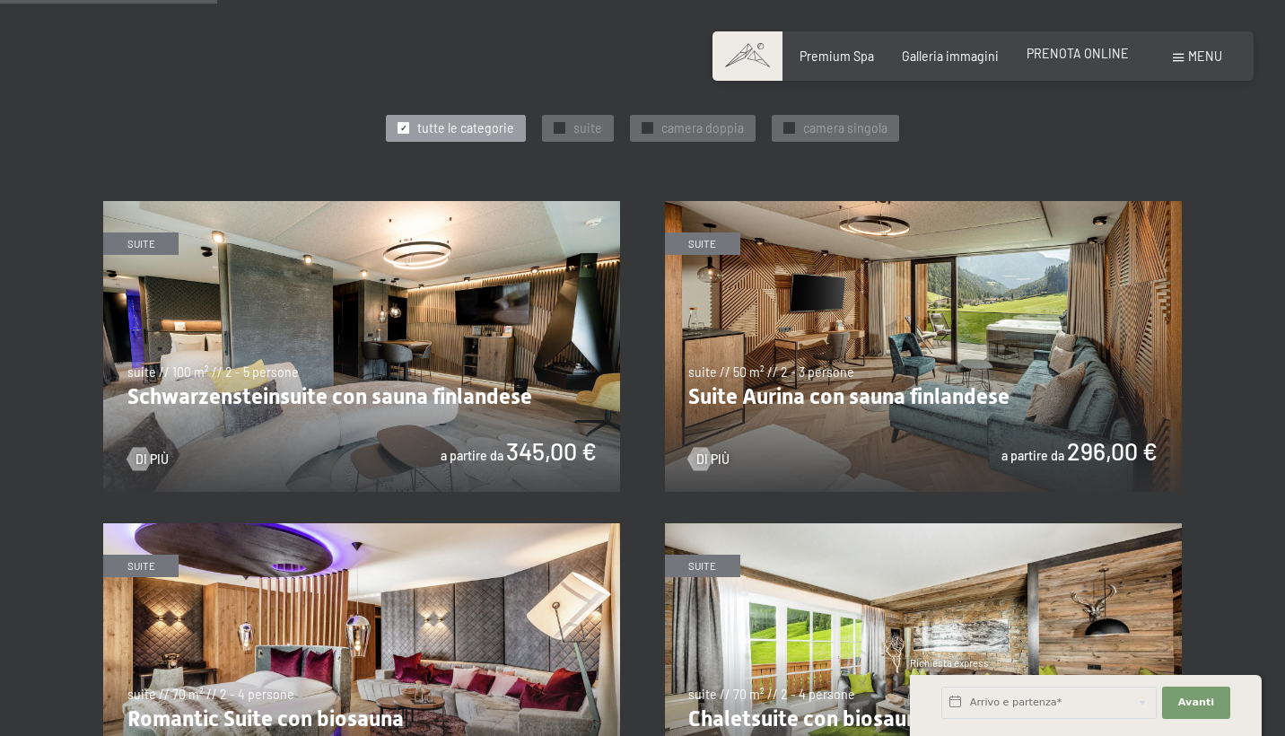
click at [1070, 59] on span "PRENOTA ONLINE" at bounding box center [1078, 53] width 102 height 15
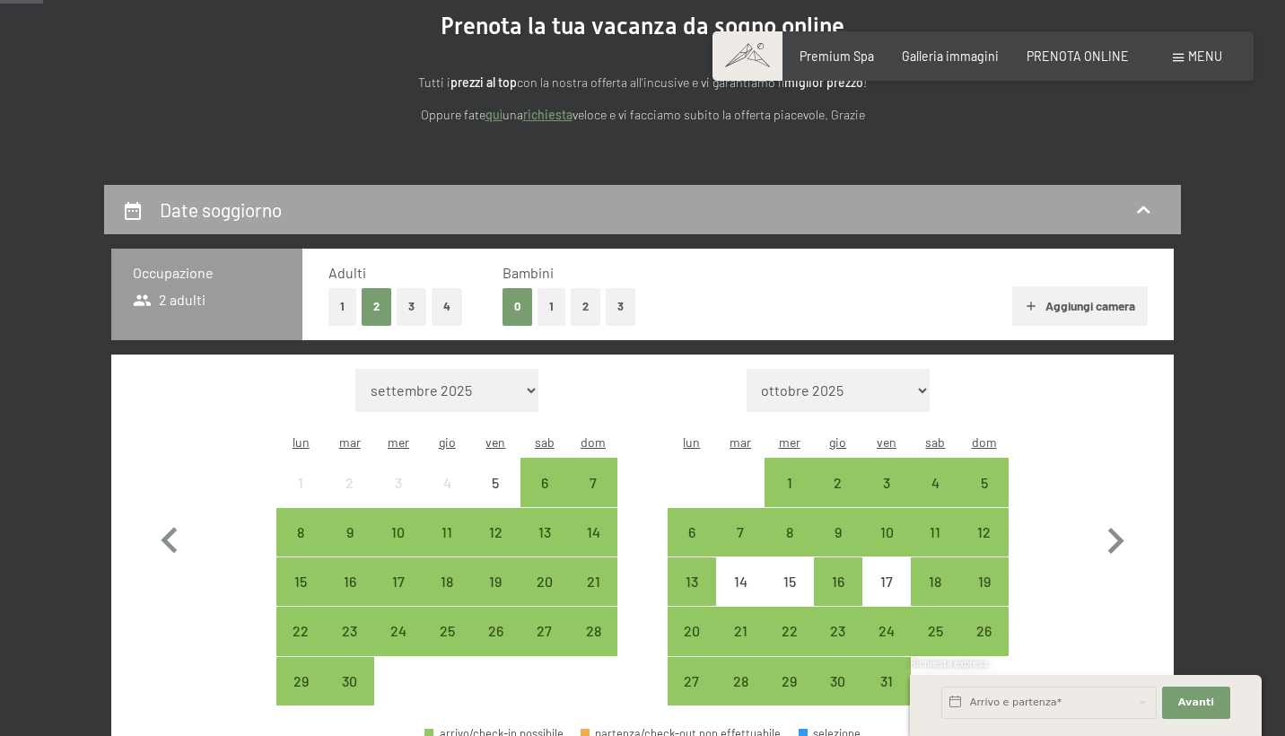
scroll to position [207, 0]
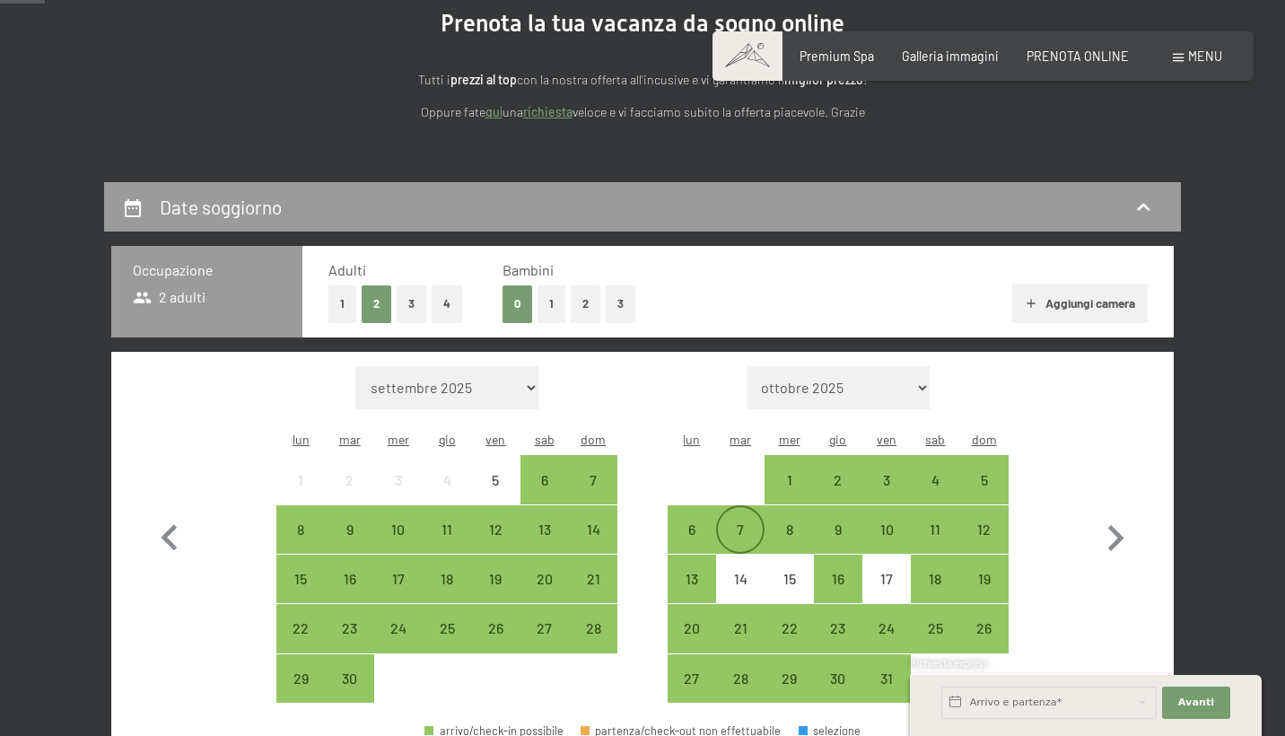
click at [731, 522] on div "7" at bounding box center [740, 544] width 45 height 45
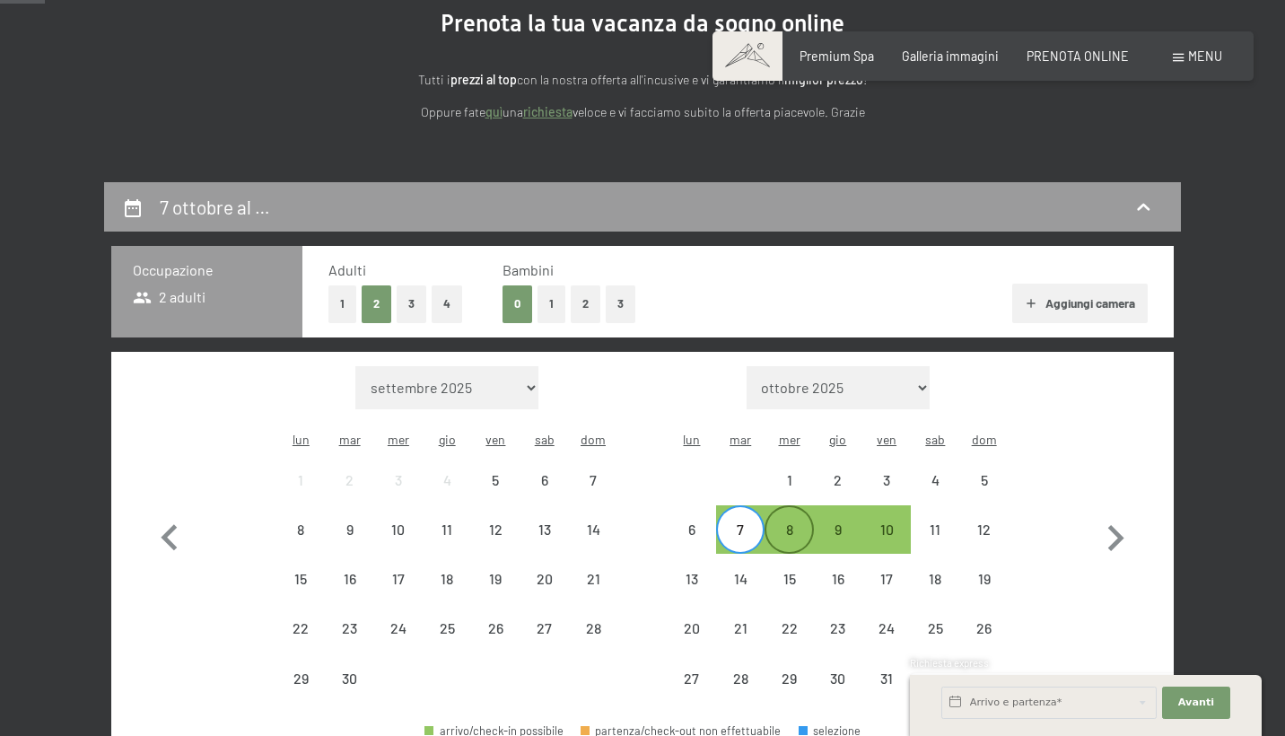
click at [778, 522] on div "8" at bounding box center [789, 544] width 45 height 45
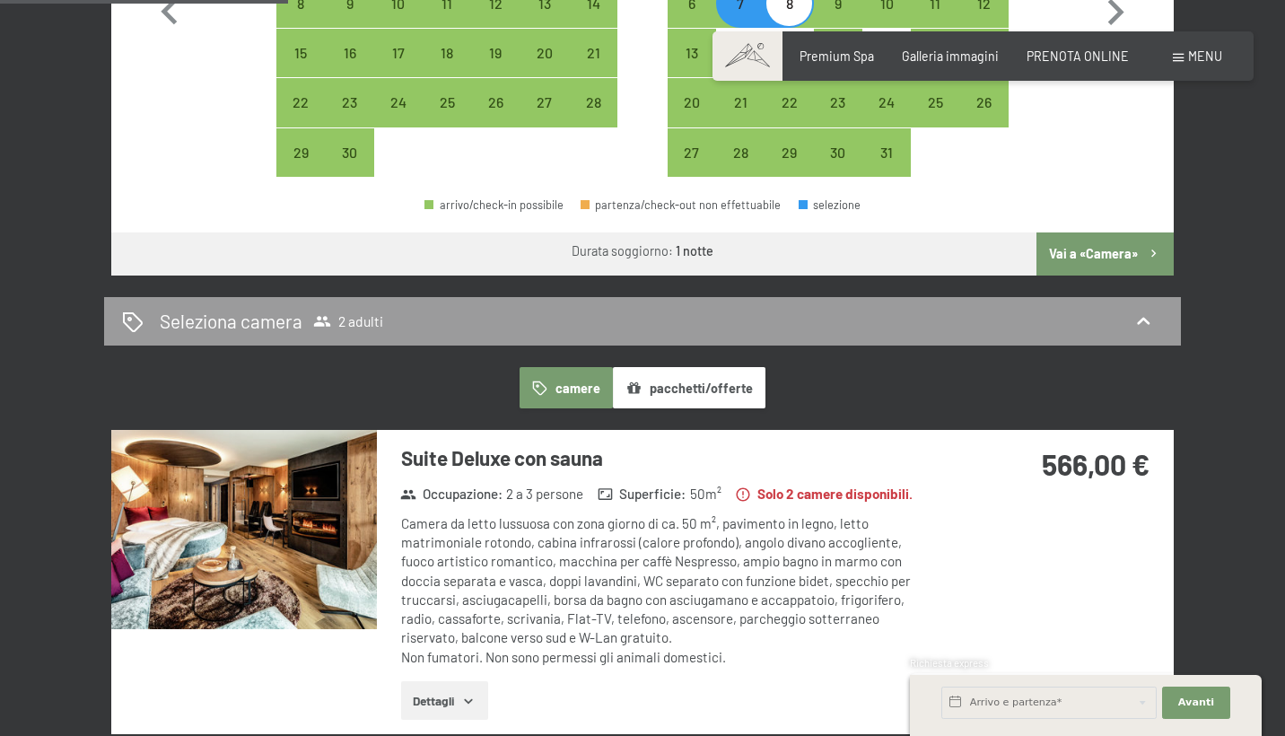
click at [1080, 233] on button "Vai a «Camera»" at bounding box center [1105, 254] width 137 height 43
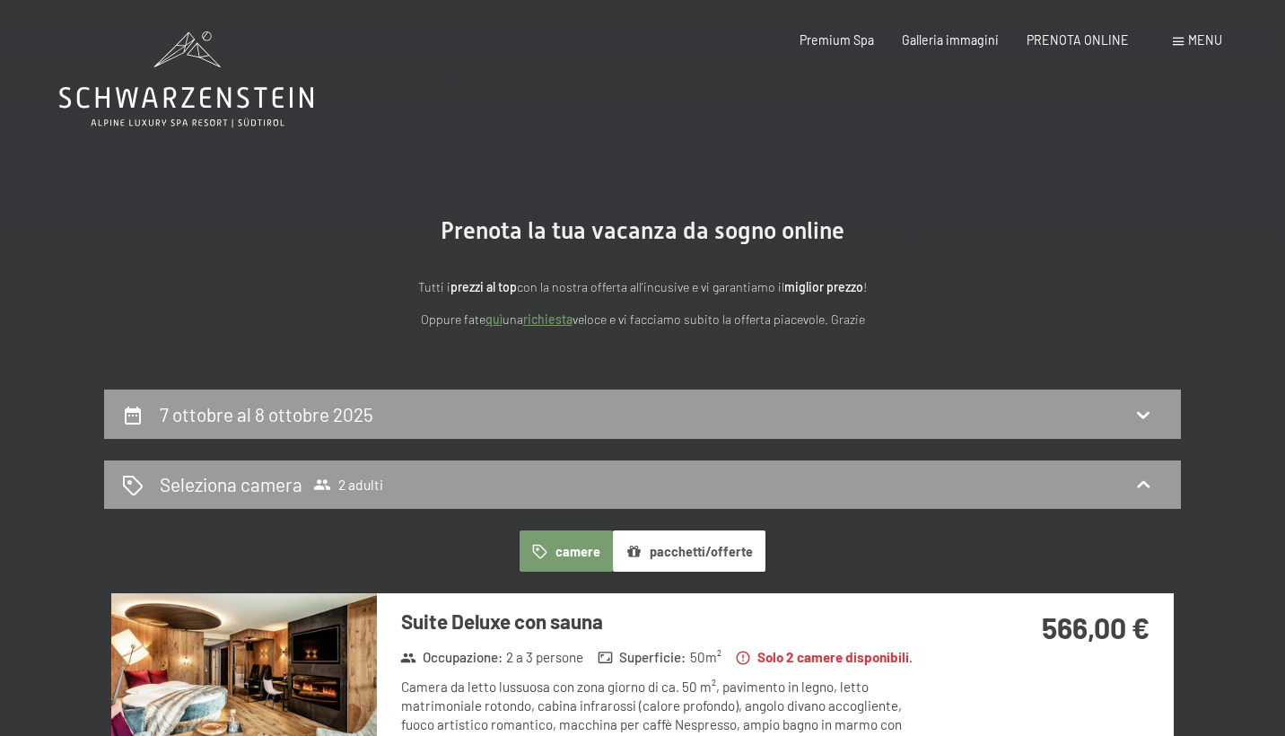
scroll to position [0, 0]
click at [807, 408] on div "7 ottobre al 8 ottobre 2025" at bounding box center [642, 414] width 1041 height 26
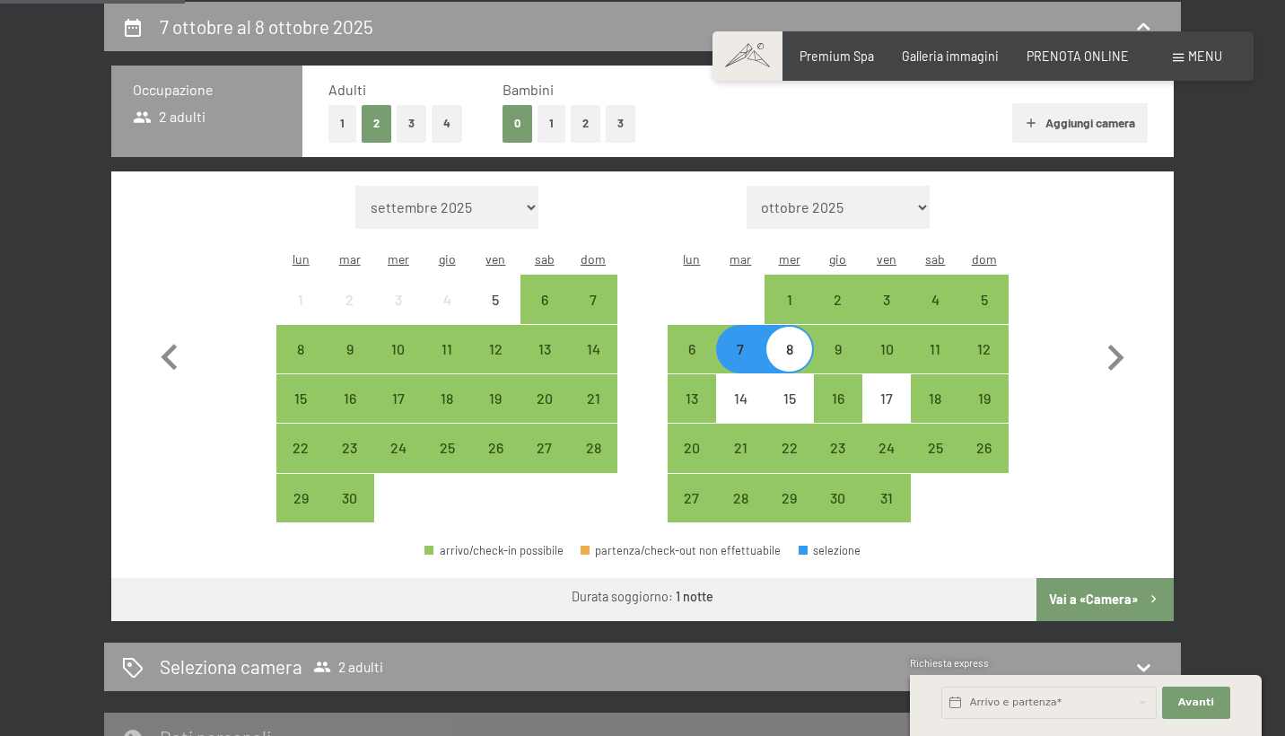
click at [796, 342] on div "8" at bounding box center [789, 364] width 45 height 45
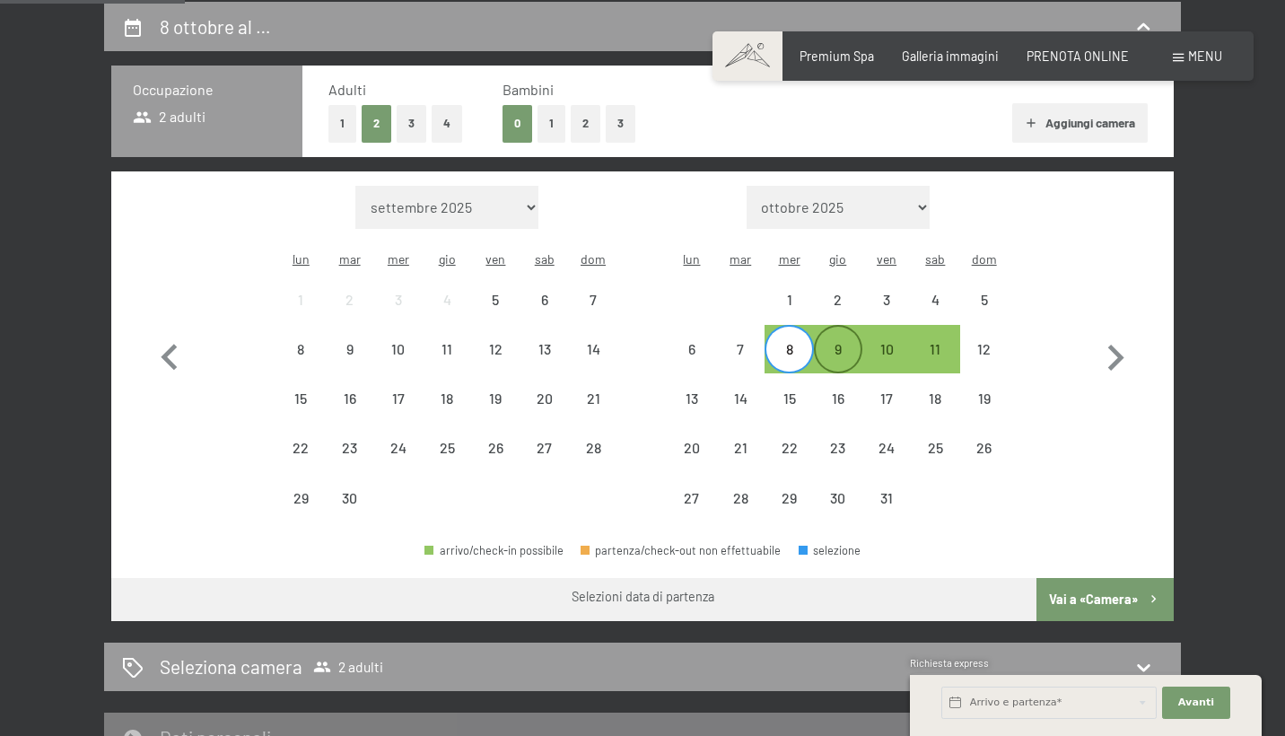
click at [835, 342] on div "9" at bounding box center [838, 364] width 45 height 45
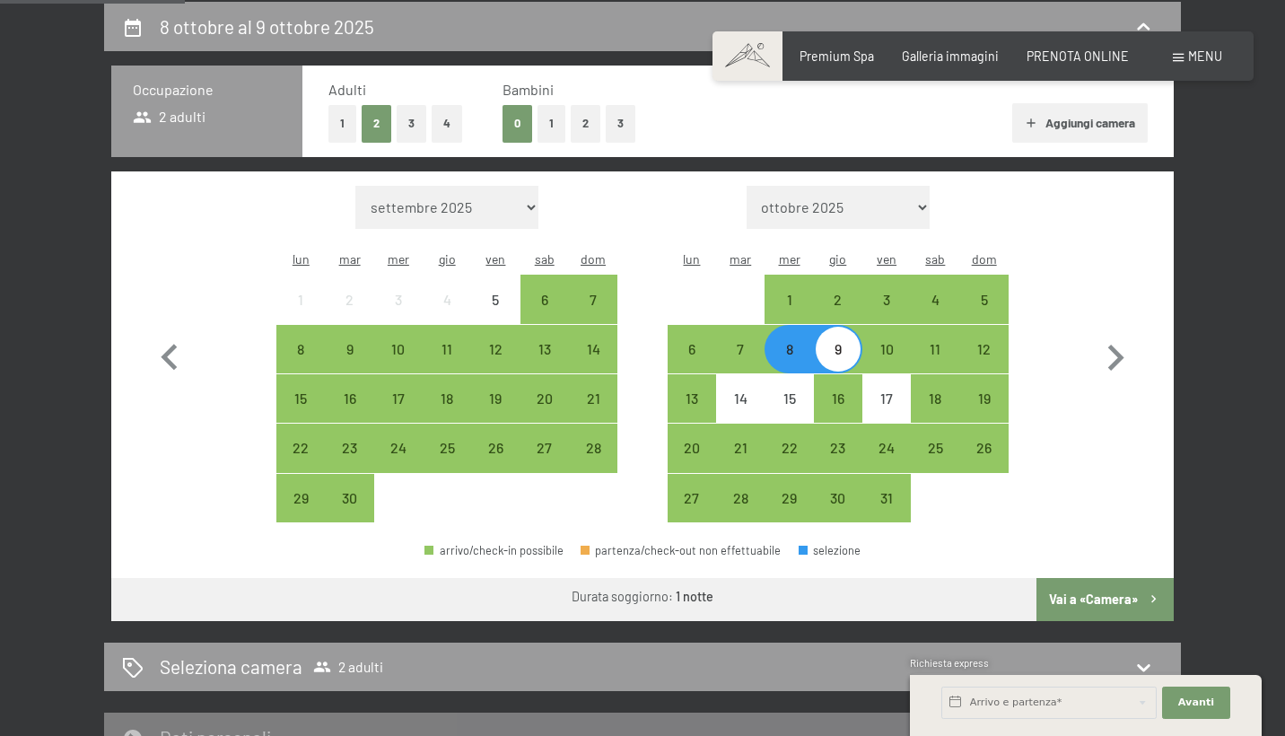
click at [1092, 578] on button "Vai a «Camera»" at bounding box center [1105, 599] width 137 height 43
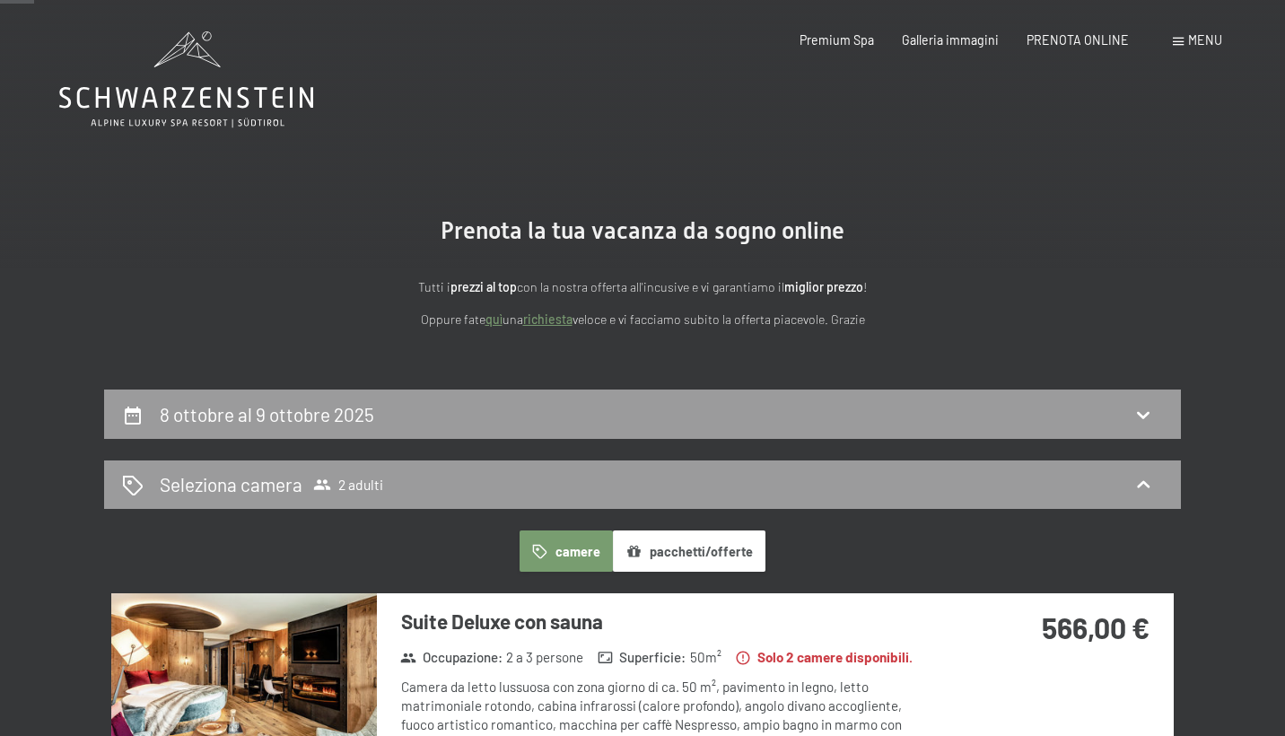
scroll to position [0, 0]
click at [874, 429] on div "8 ottobre al 9 ottobre 2025" at bounding box center [642, 414] width 1077 height 49
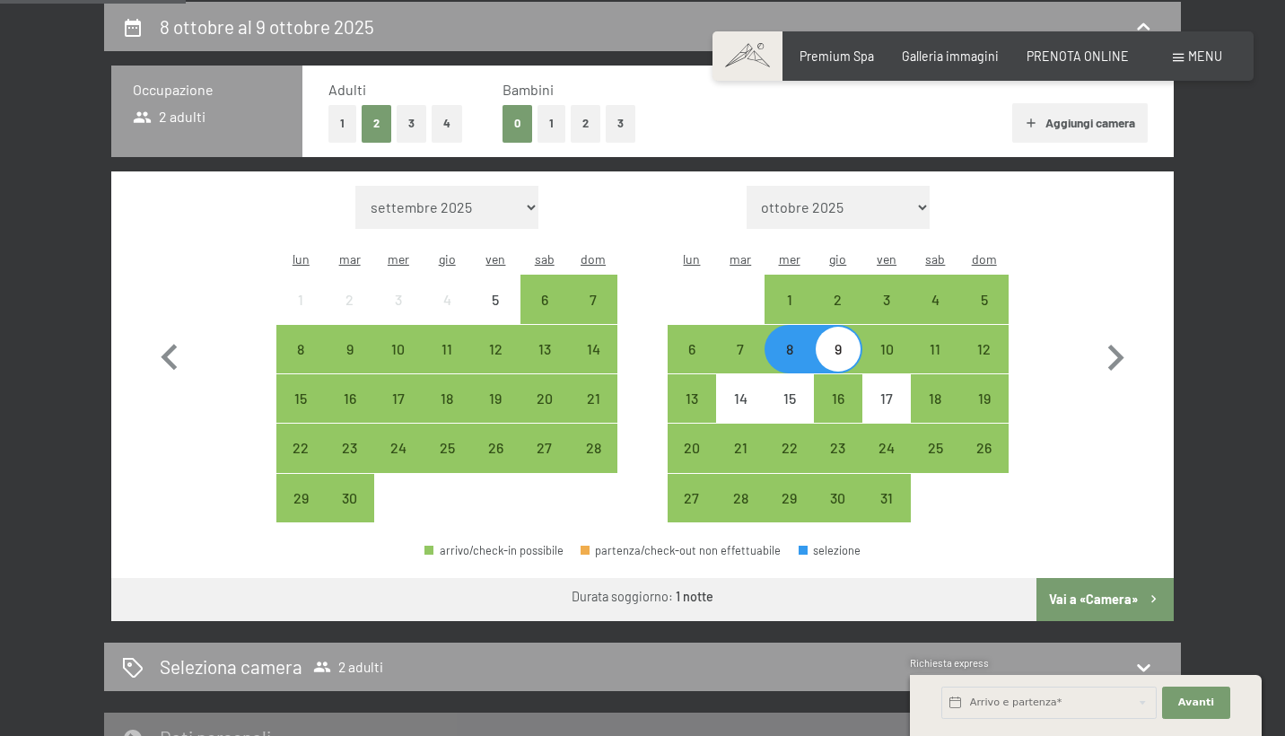
click at [847, 342] on div "9" at bounding box center [838, 364] width 45 height 45
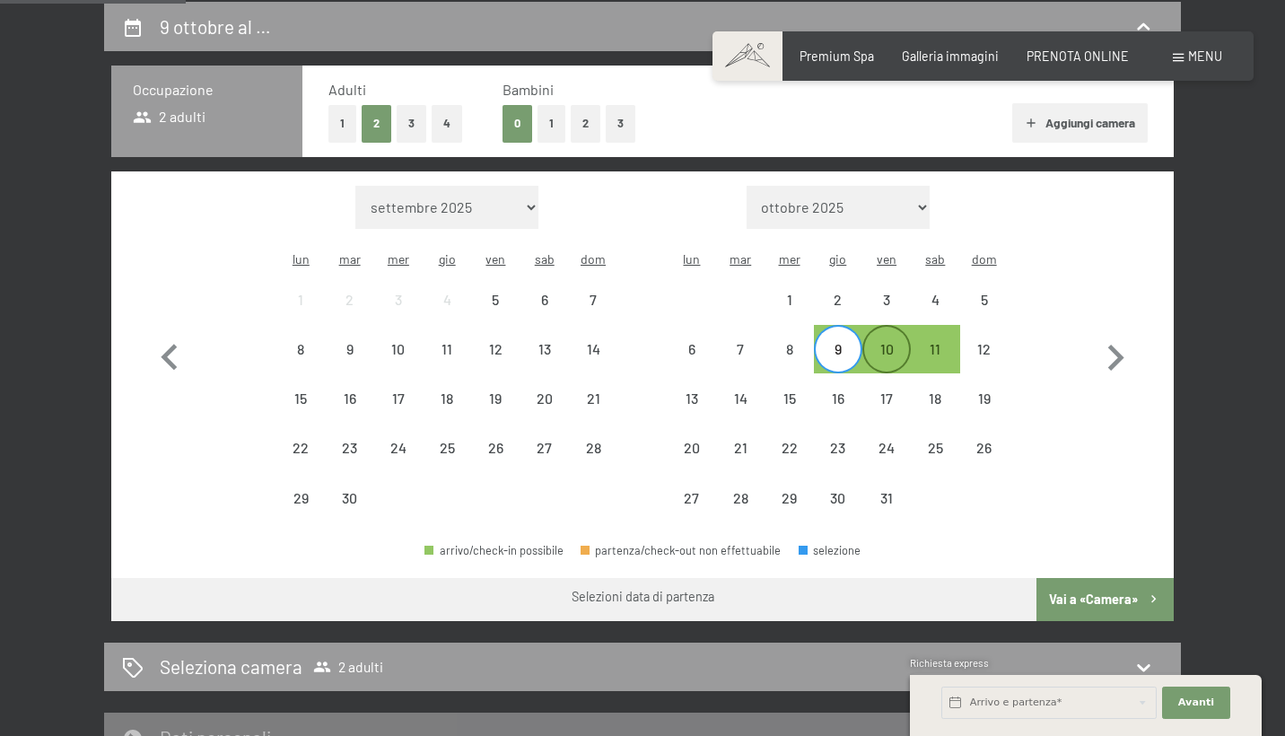
click at [873, 342] on div "10" at bounding box center [886, 364] width 45 height 45
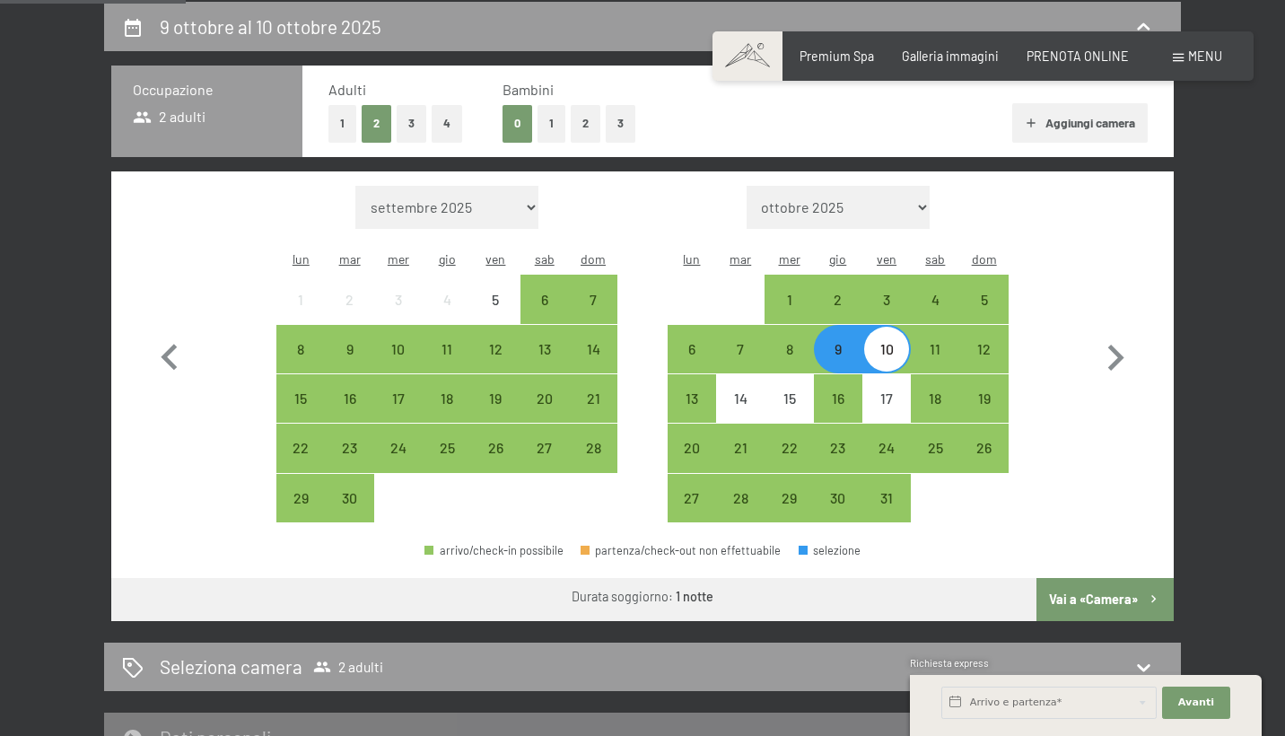
click at [1099, 582] on button "Vai a «Camera»" at bounding box center [1105, 599] width 137 height 43
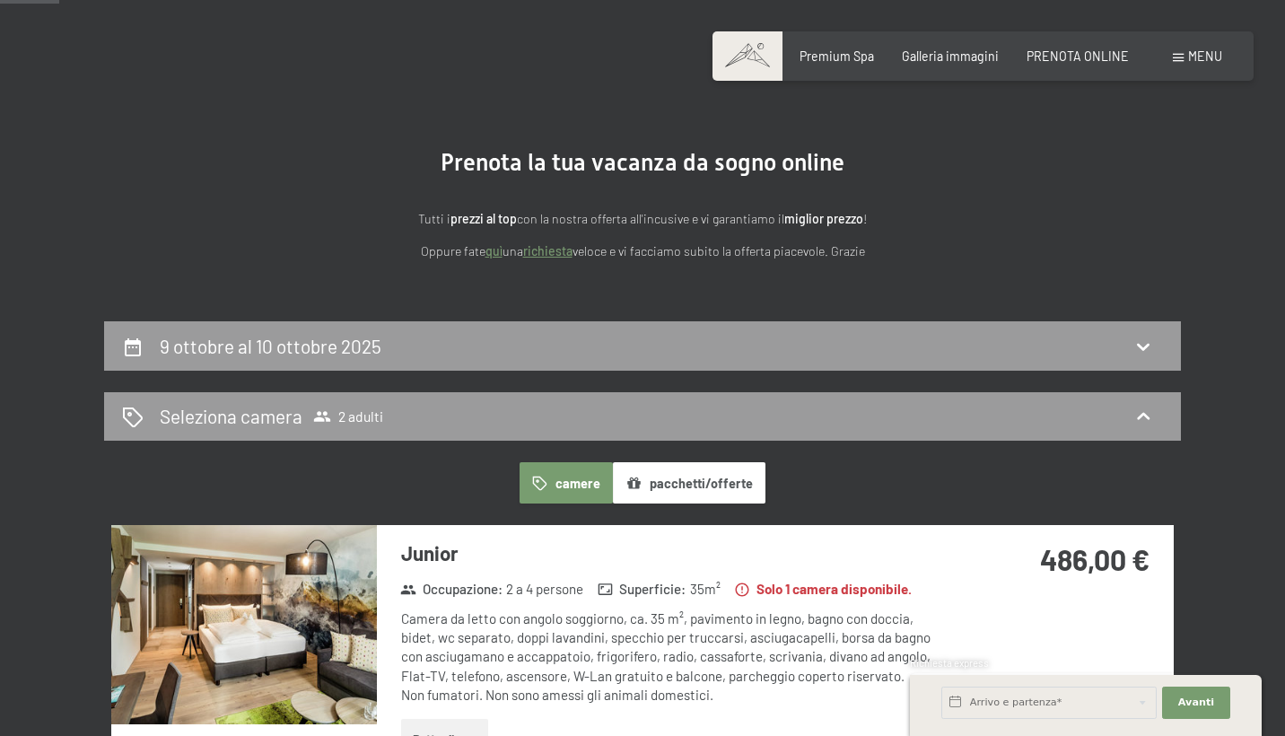
scroll to position [54, 0]
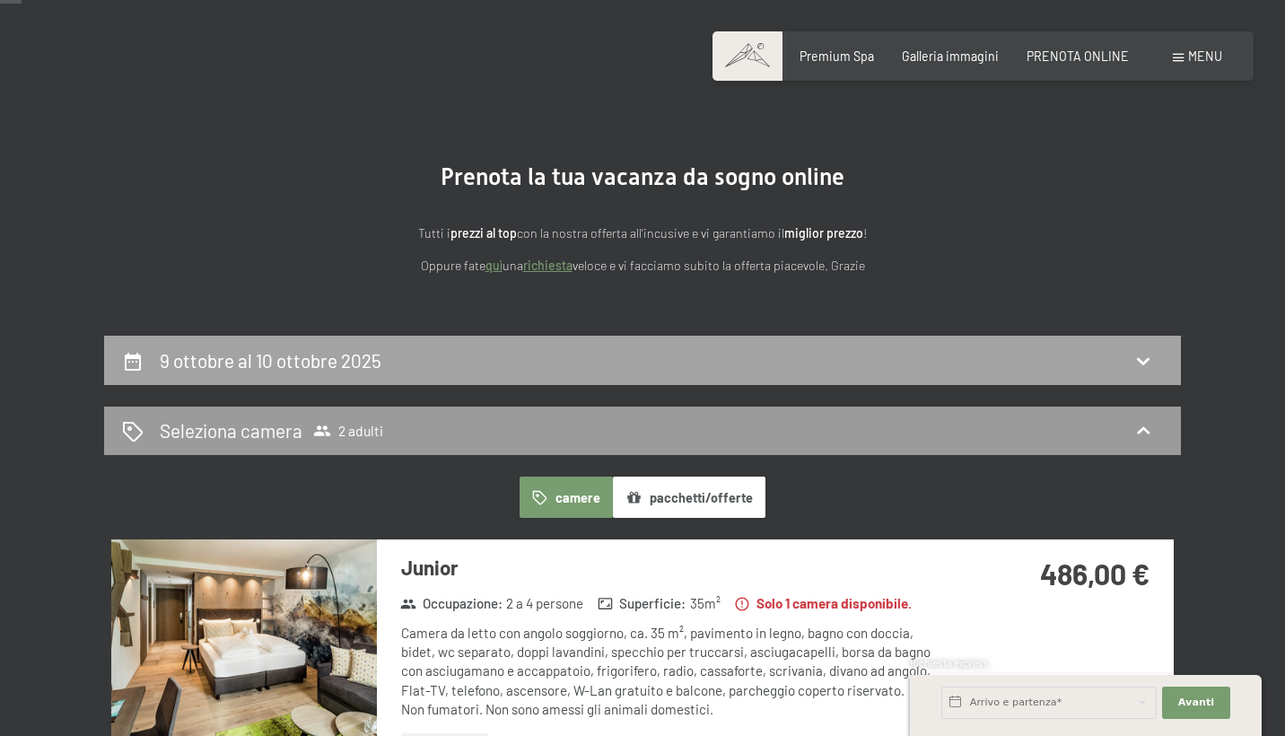
click at [917, 352] on div "9 ottobre al 10 ottobre 2025" at bounding box center [642, 360] width 1041 height 26
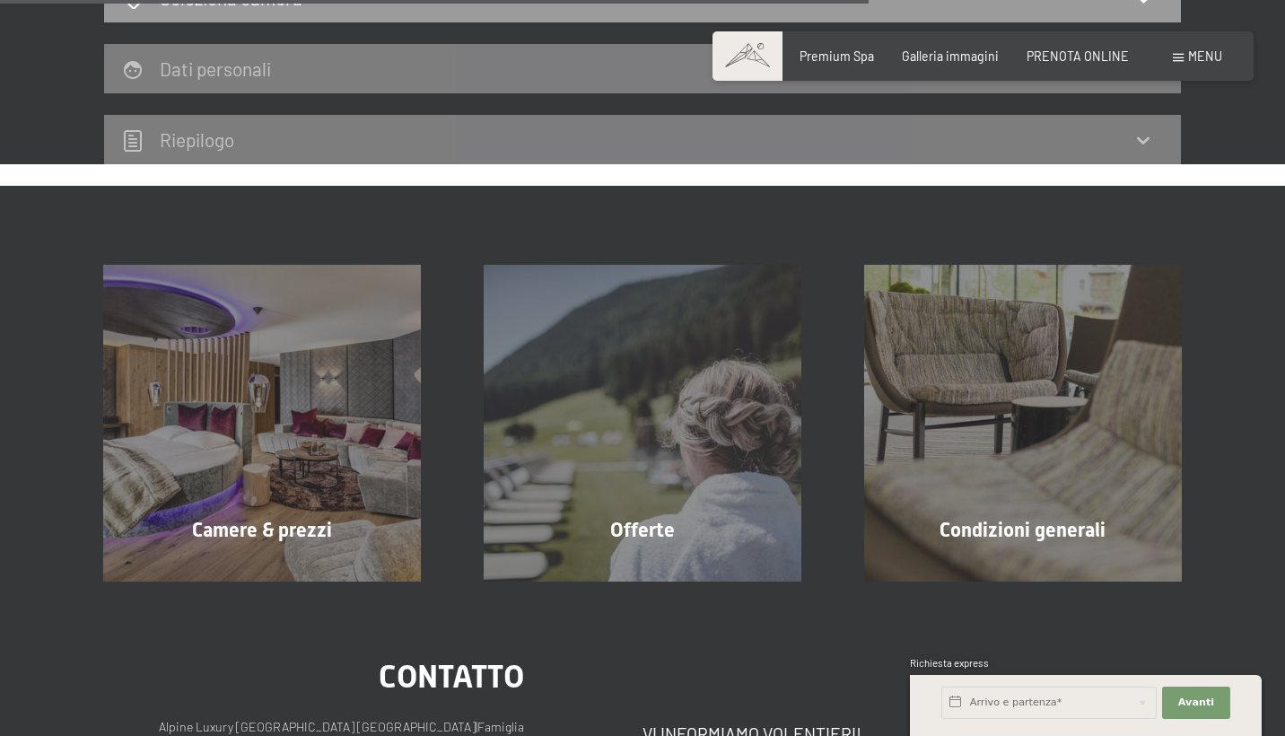
scroll to position [847, 1]
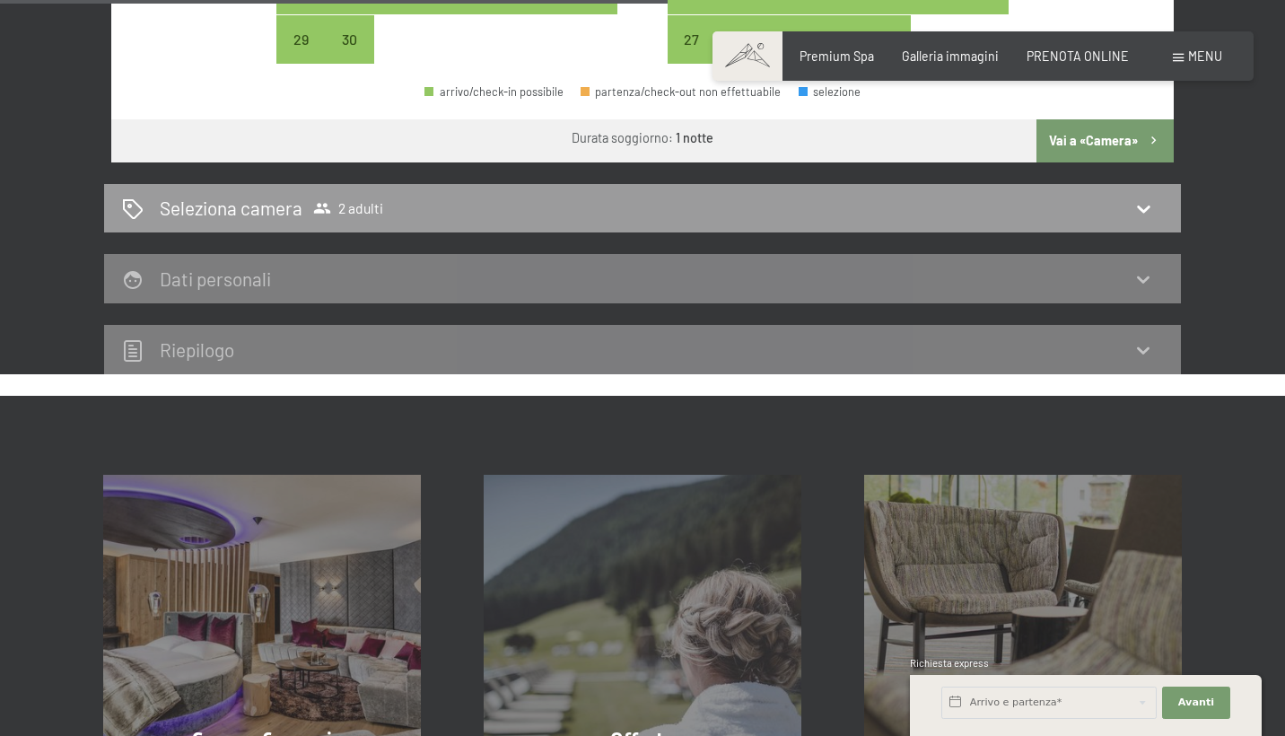
click at [1104, 127] on button "Vai a «Camera»" at bounding box center [1105, 140] width 137 height 43
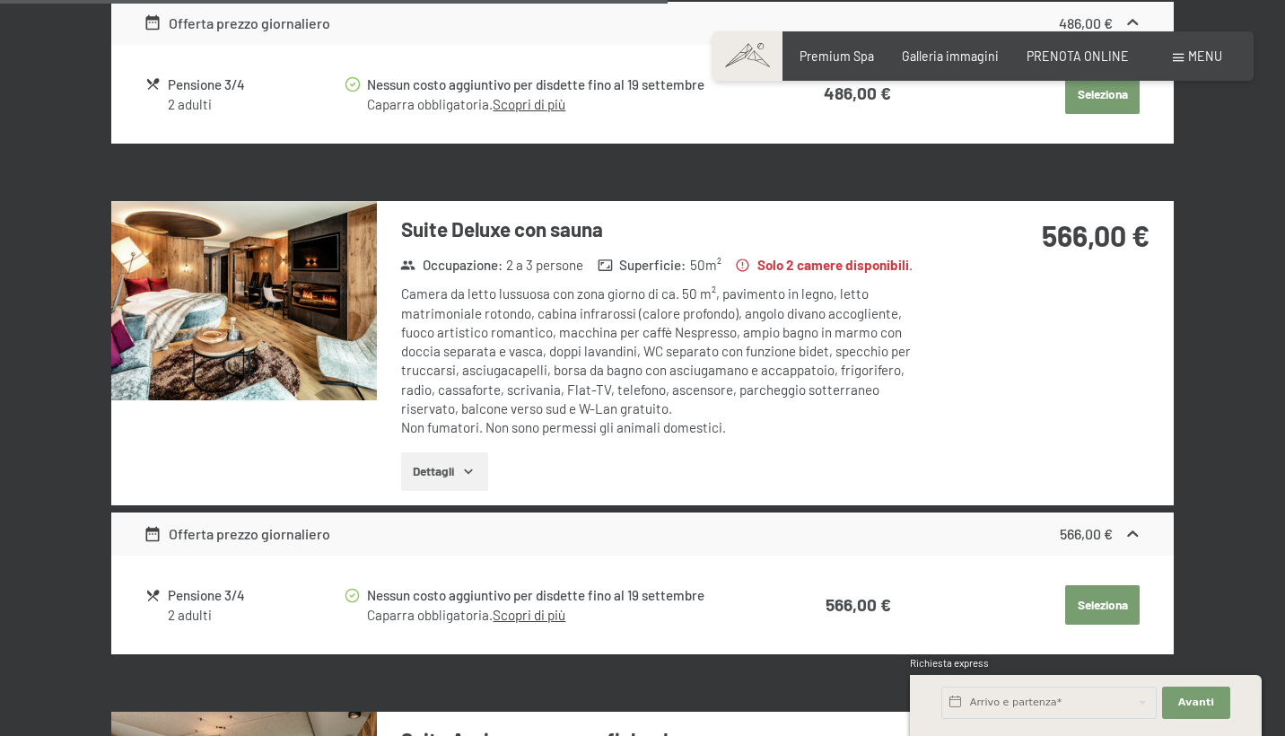
scroll to position [388, 0]
